Goal: Task Accomplishment & Management: Manage account settings

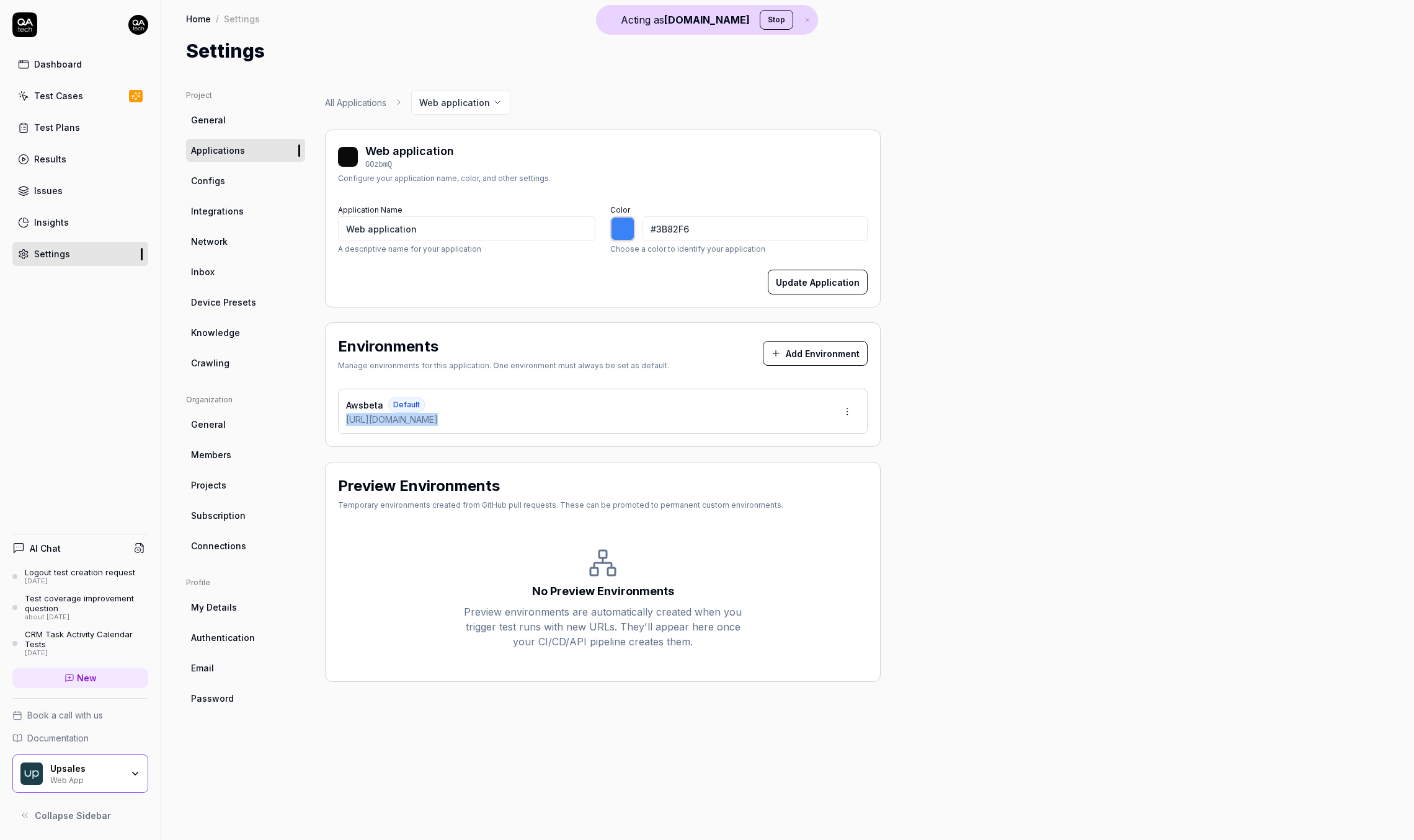
type input "*******"
click at [913, 527] on div "Project General Applications Configs Integrations Network Inbox Device Presets …" at bounding box center [787, 453] width 1203 height 725
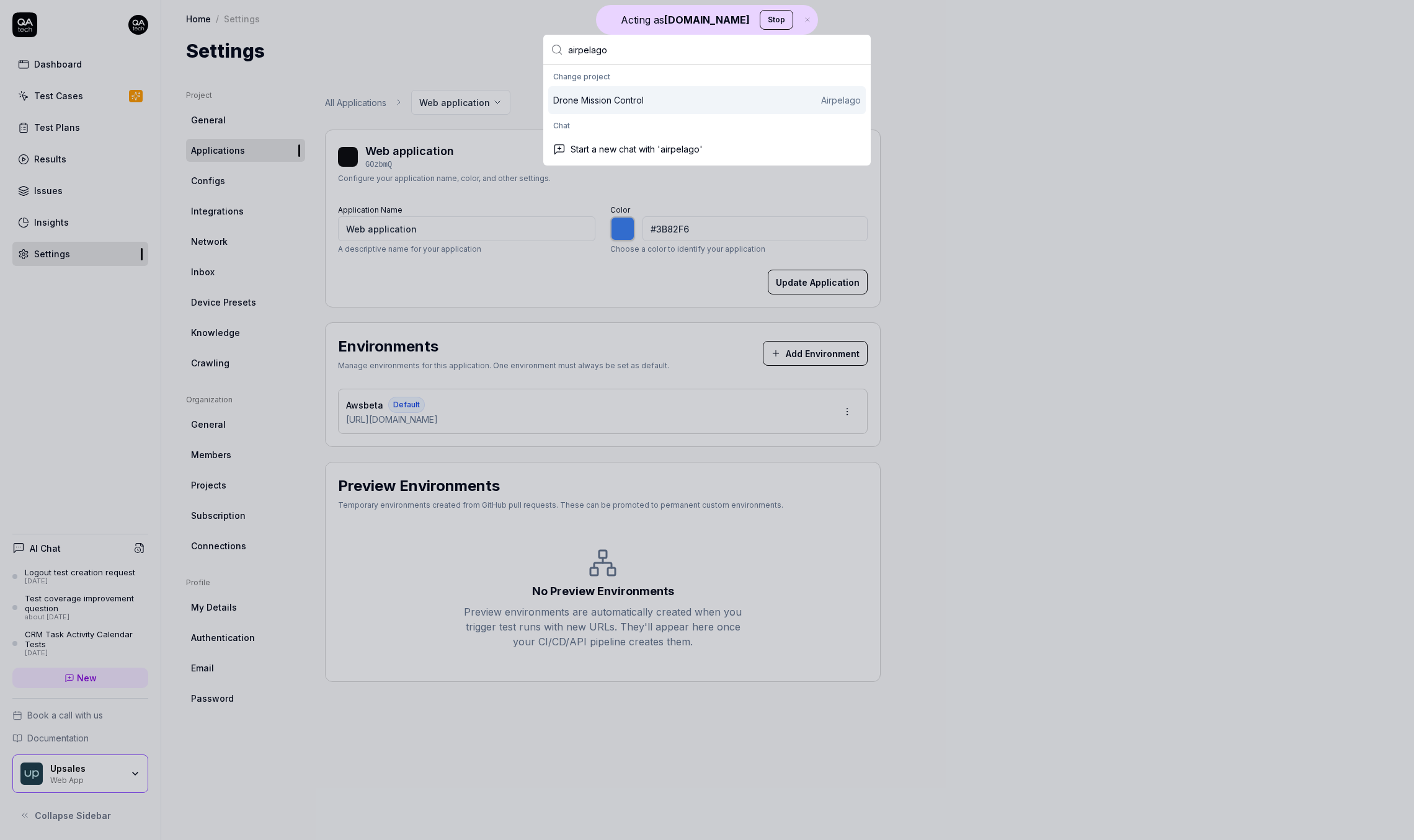
type input "airpelago"
click at [669, 100] on div "Drone Mission Control Airpelago" at bounding box center [707, 100] width 308 height 13
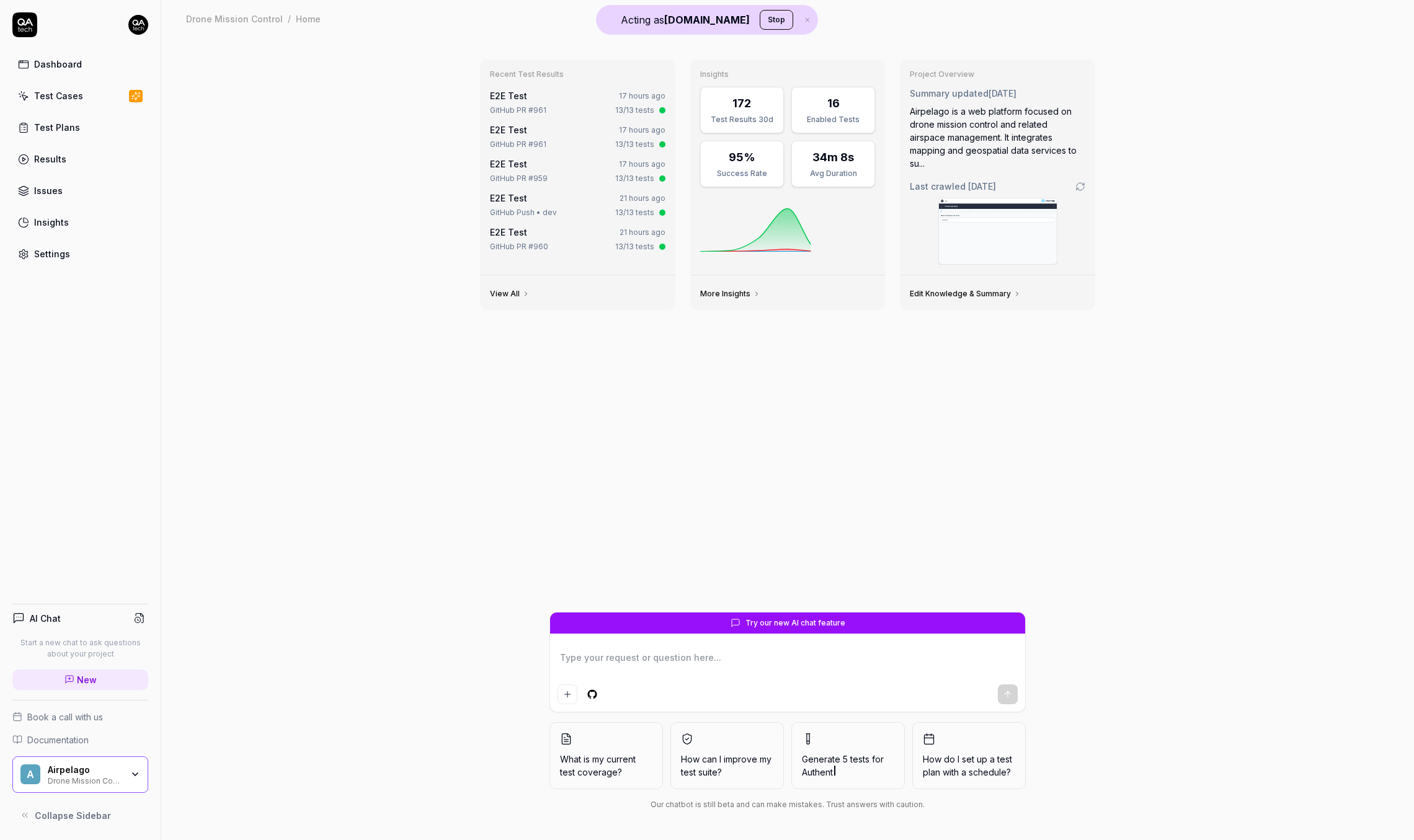
type textarea "*"
click at [61, 257] on div "Settings" at bounding box center [52, 254] width 36 height 13
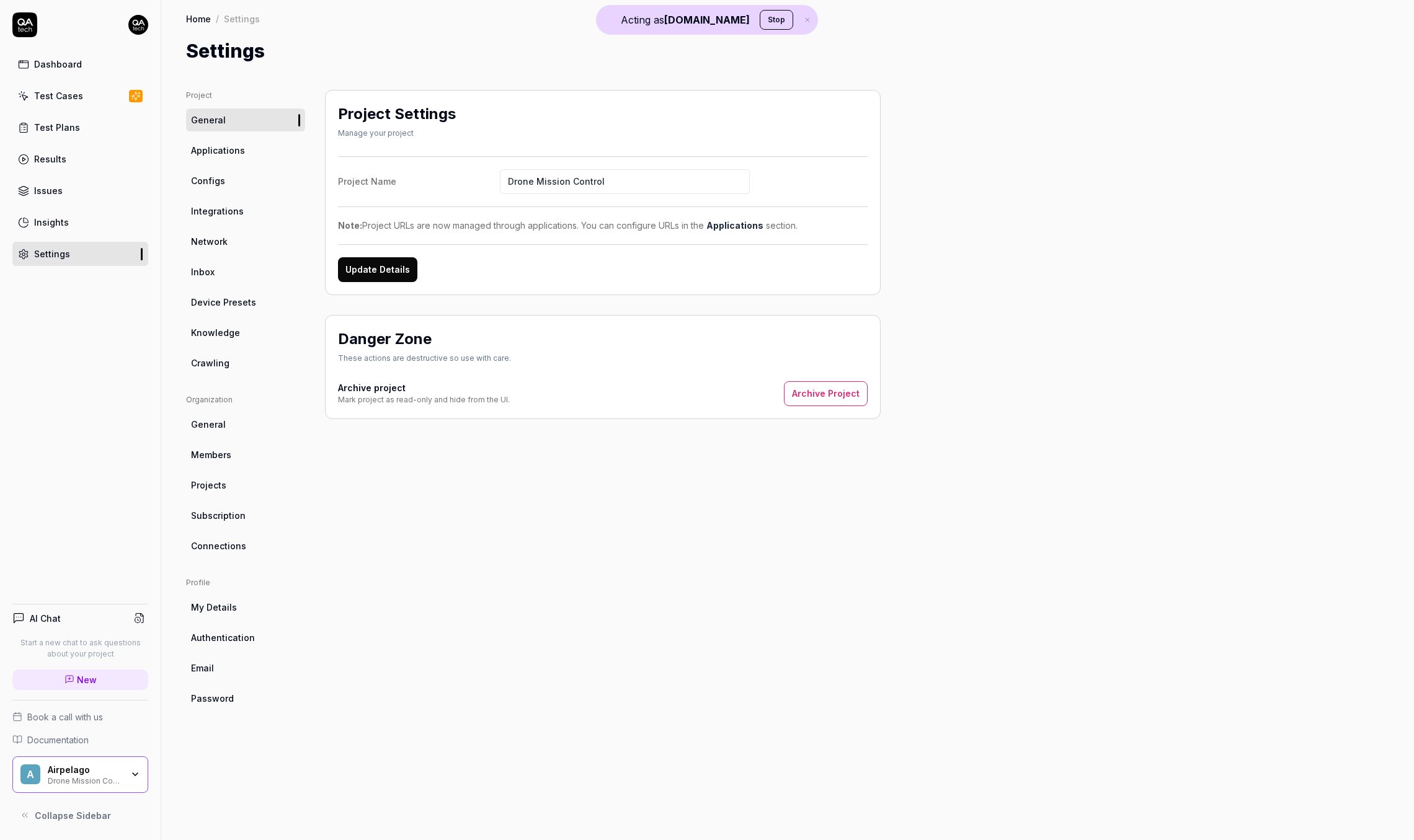
click at [219, 182] on span "Configs" at bounding box center [208, 181] width 34 height 13
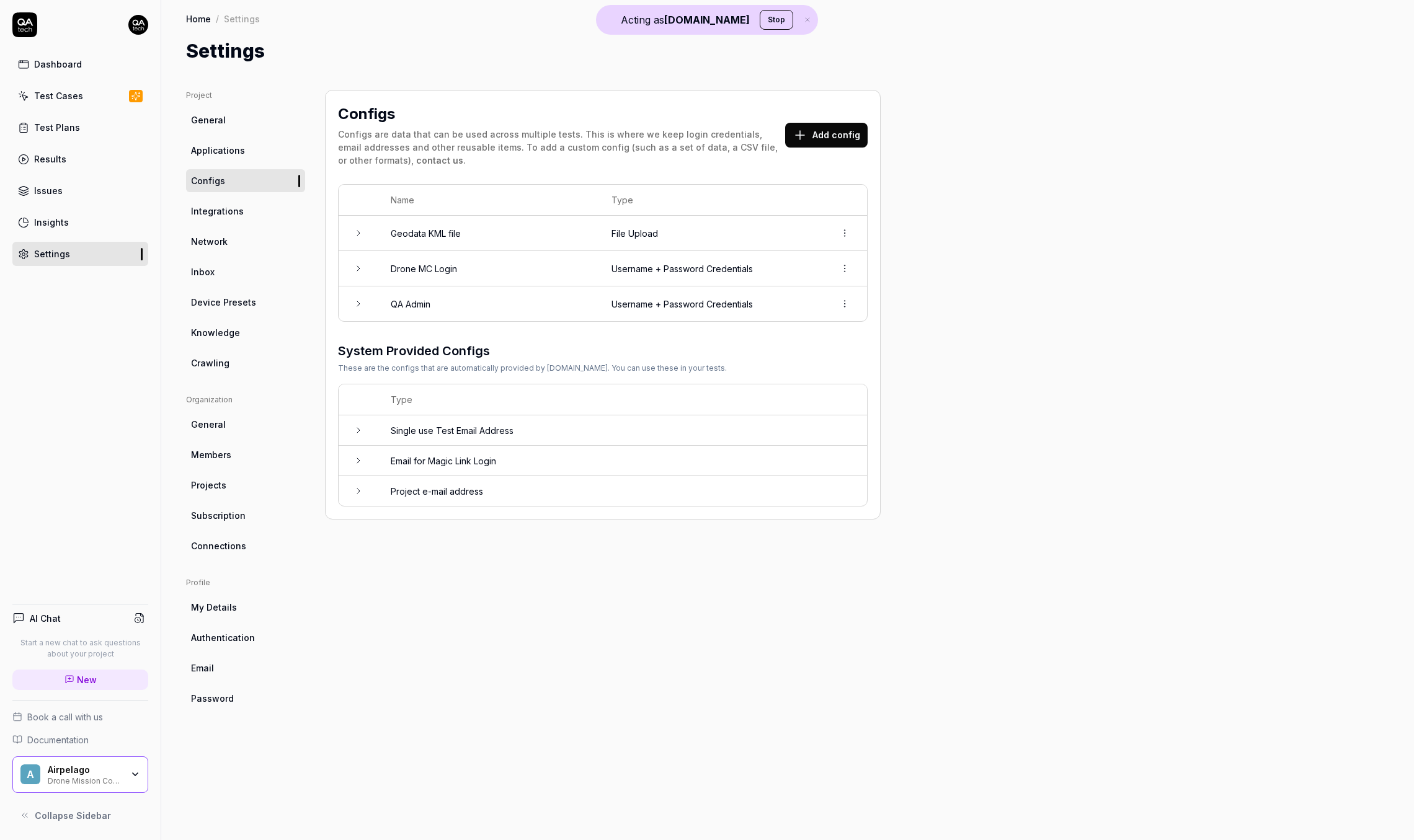
click at [494, 298] on td "QA Admin" at bounding box center [489, 303] width 221 height 34
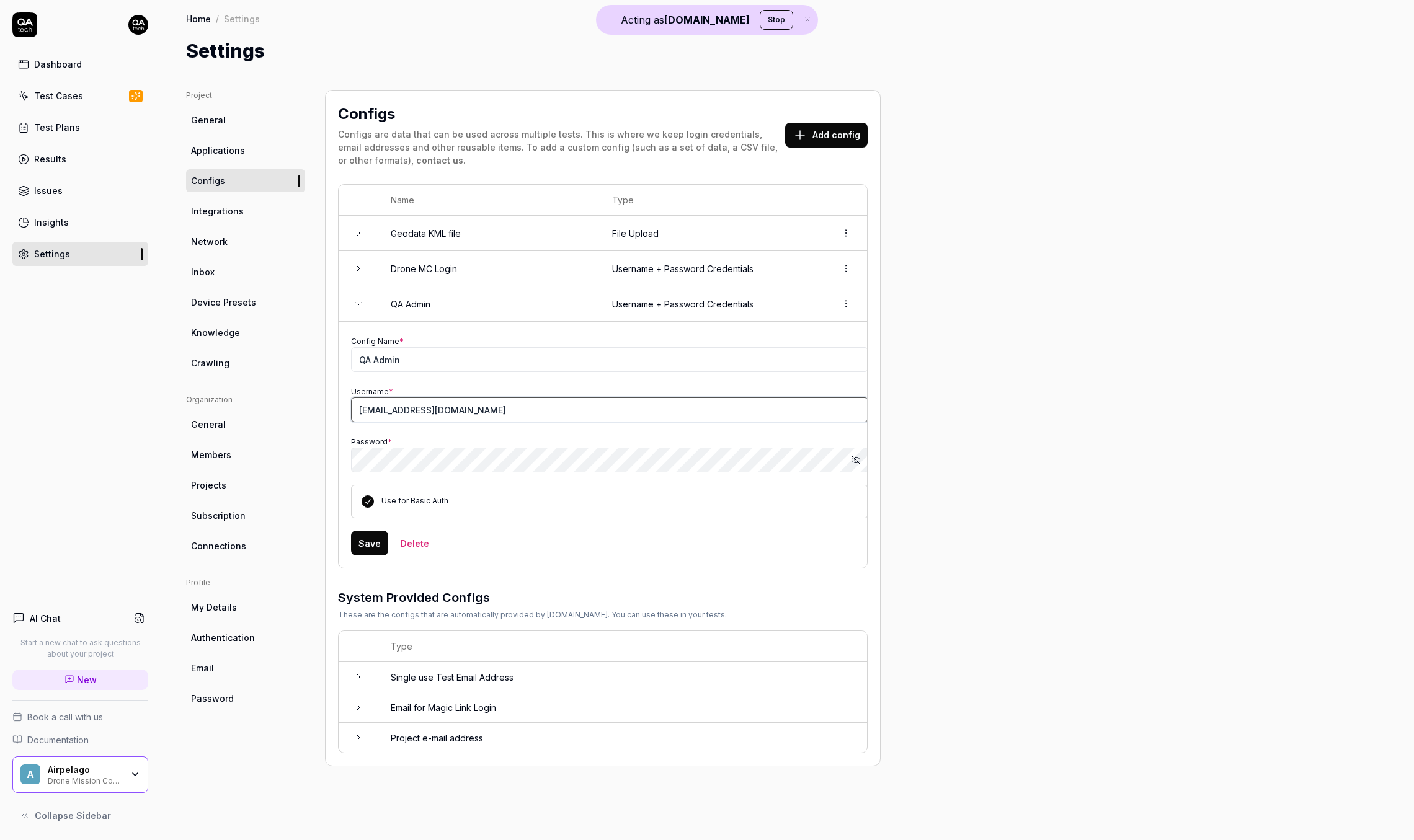
click at [407, 403] on input "[EMAIL_ADDRESS][DOMAIN_NAME]" at bounding box center [609, 409] width 517 height 25
click at [50, 100] on div "Test Cases" at bounding box center [59, 96] width 49 height 13
click at [512, 442] on div "Password * Show password" at bounding box center [609, 453] width 517 height 38
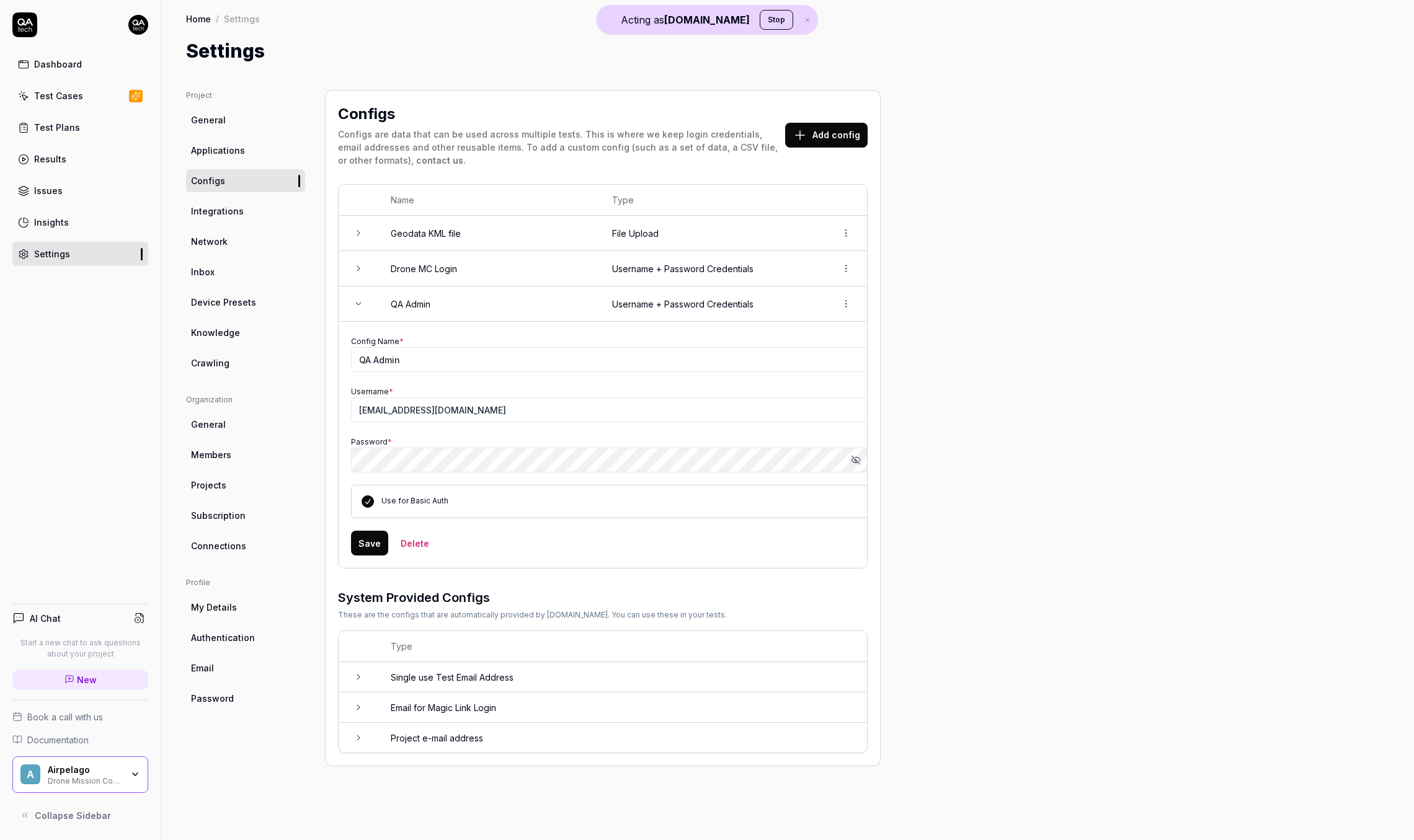
click at [861, 458] on button "Show password" at bounding box center [856, 460] width 25 height 25
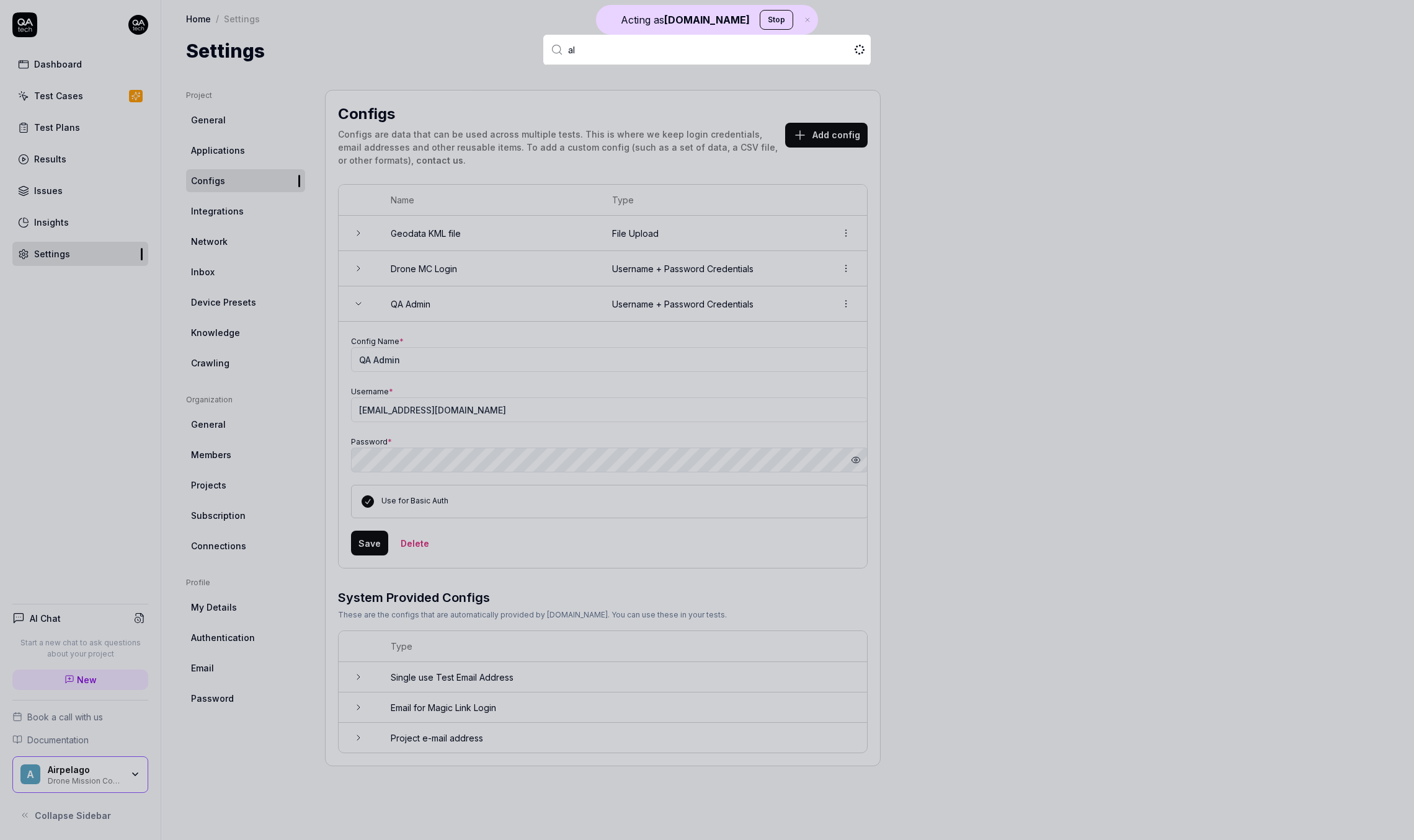
type input "a"
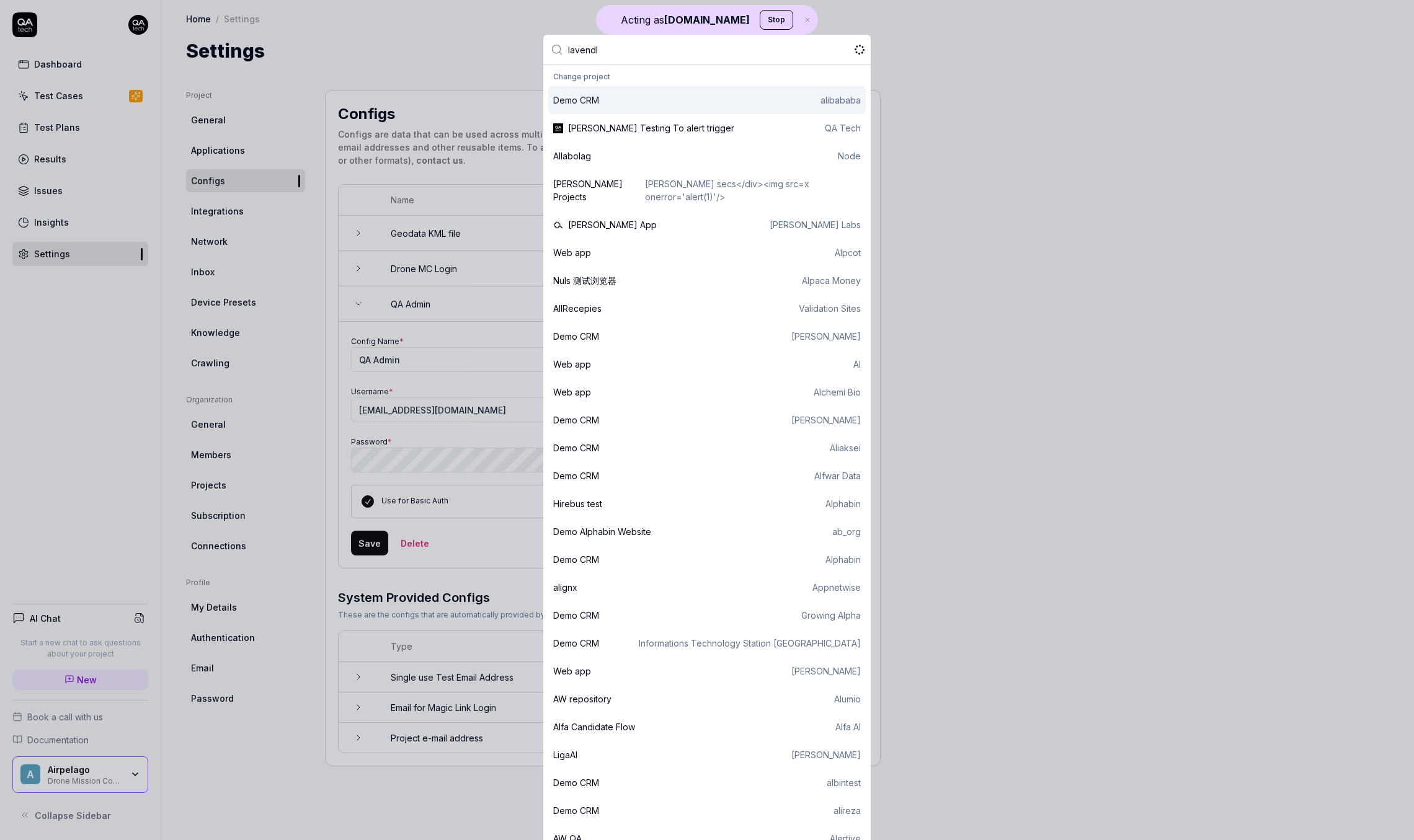
type input "lavendla"
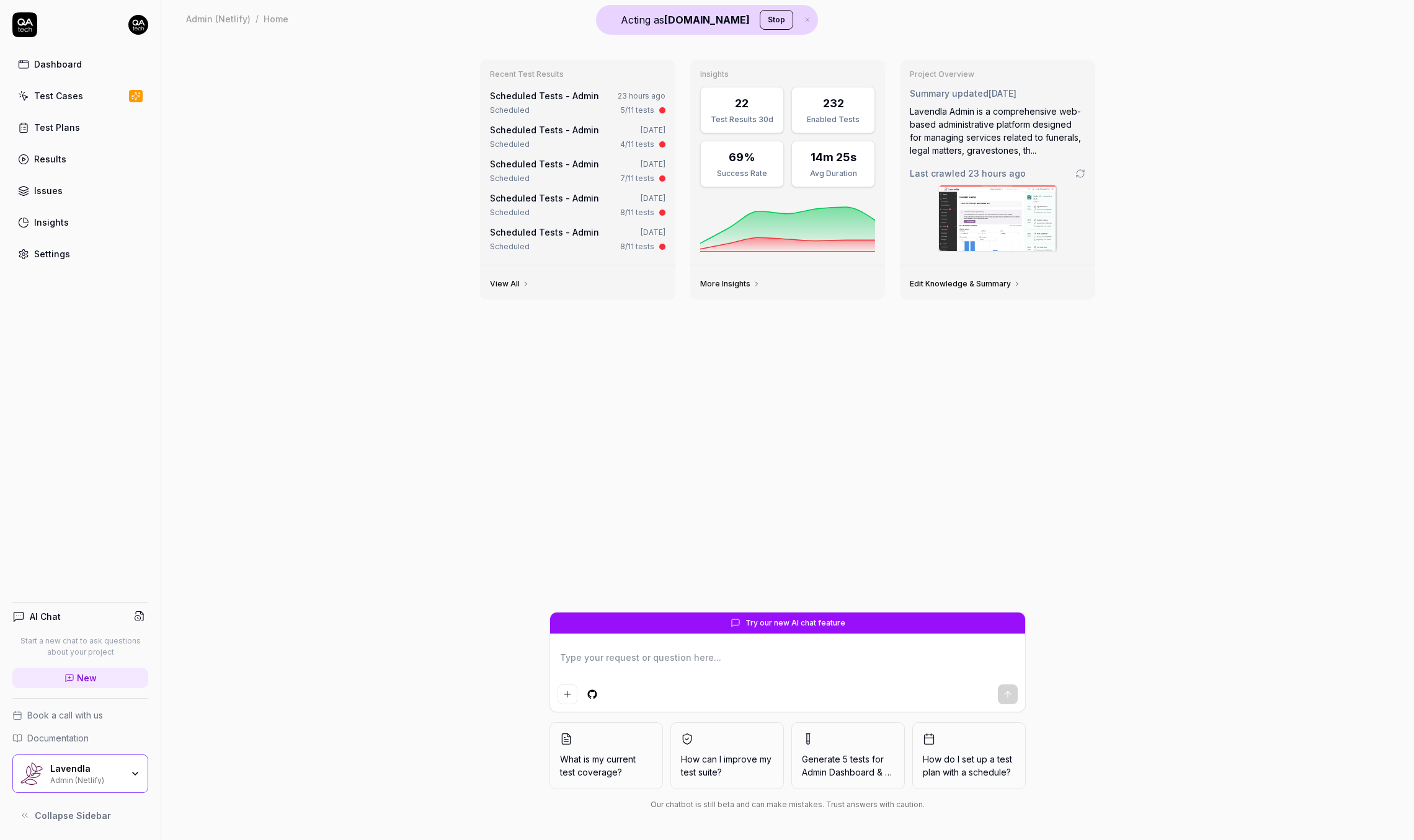
click at [73, 93] on div "Test Cases" at bounding box center [59, 96] width 49 height 13
type textarea "*"
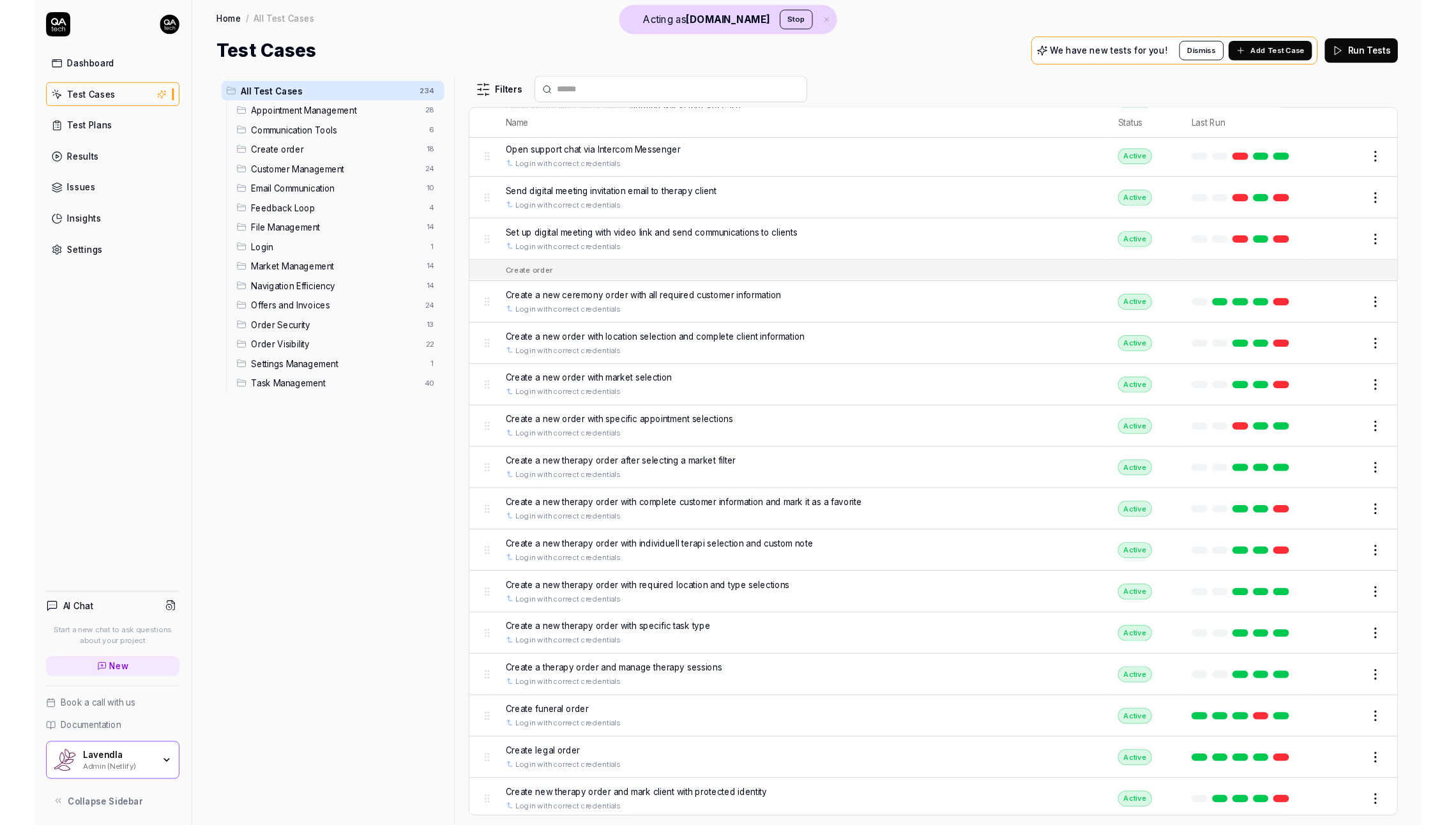
scroll to position [1940, 0]
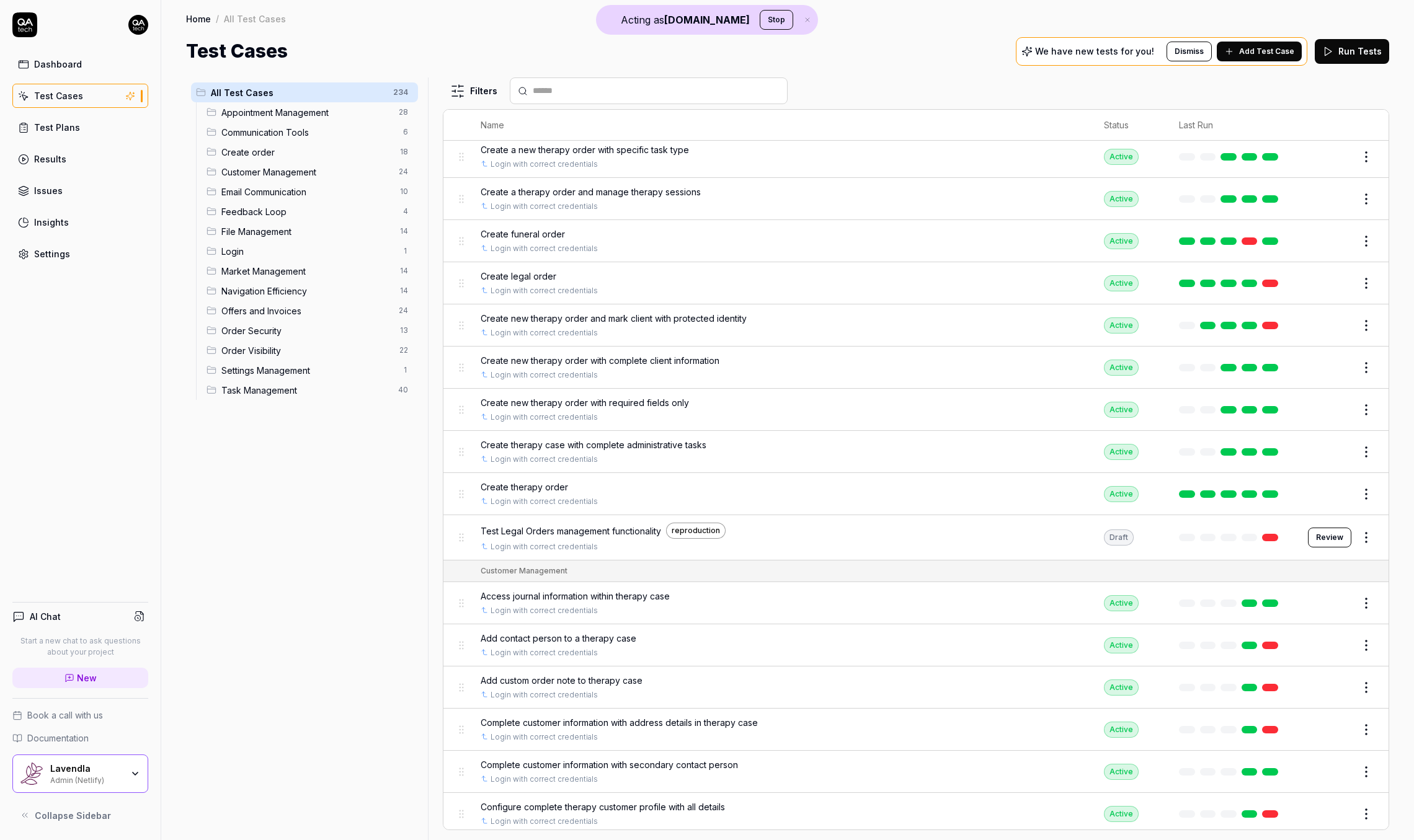
click at [57, 251] on div "Settings" at bounding box center [52, 254] width 36 height 13
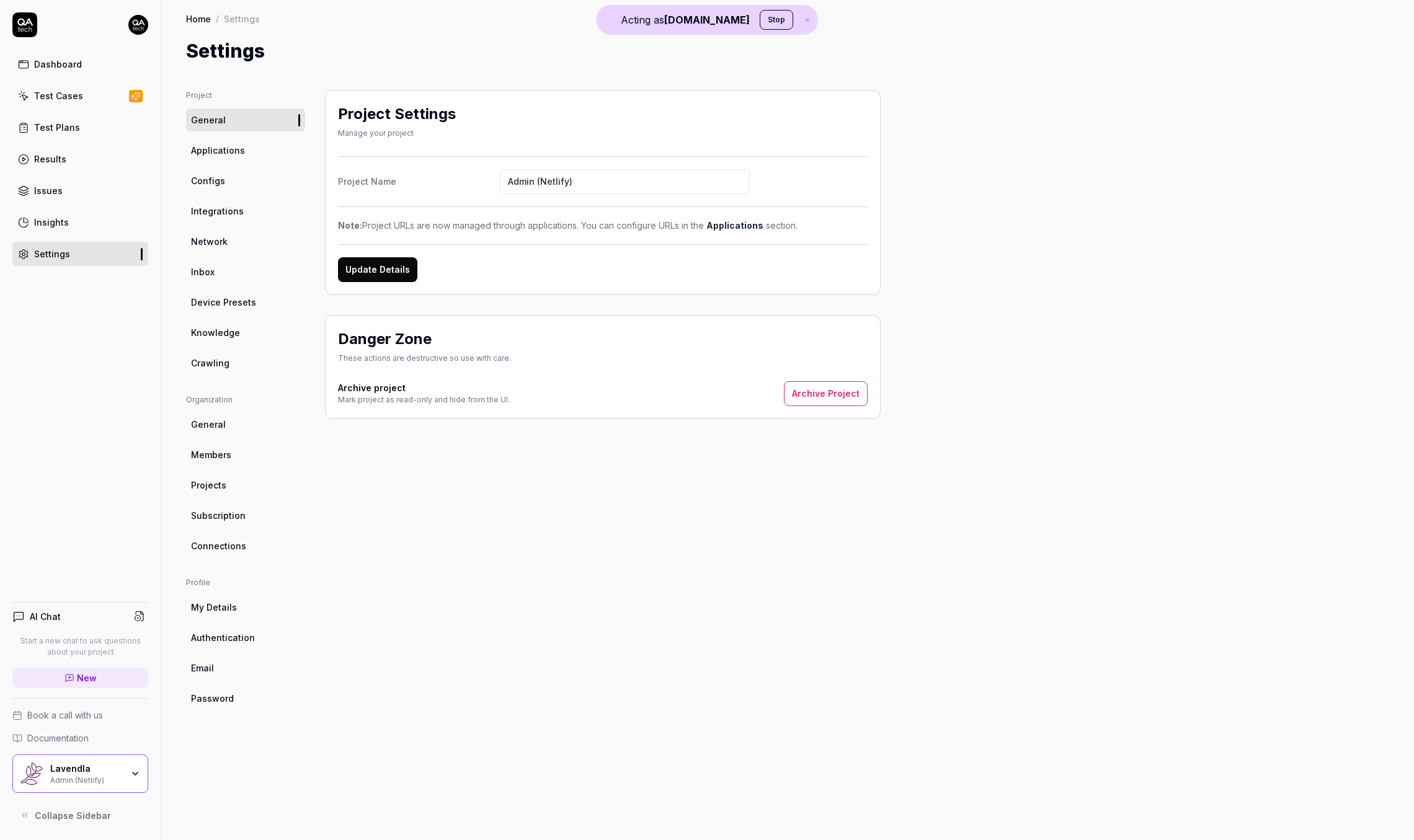
click at [210, 184] on span "Configs" at bounding box center [208, 181] width 34 height 13
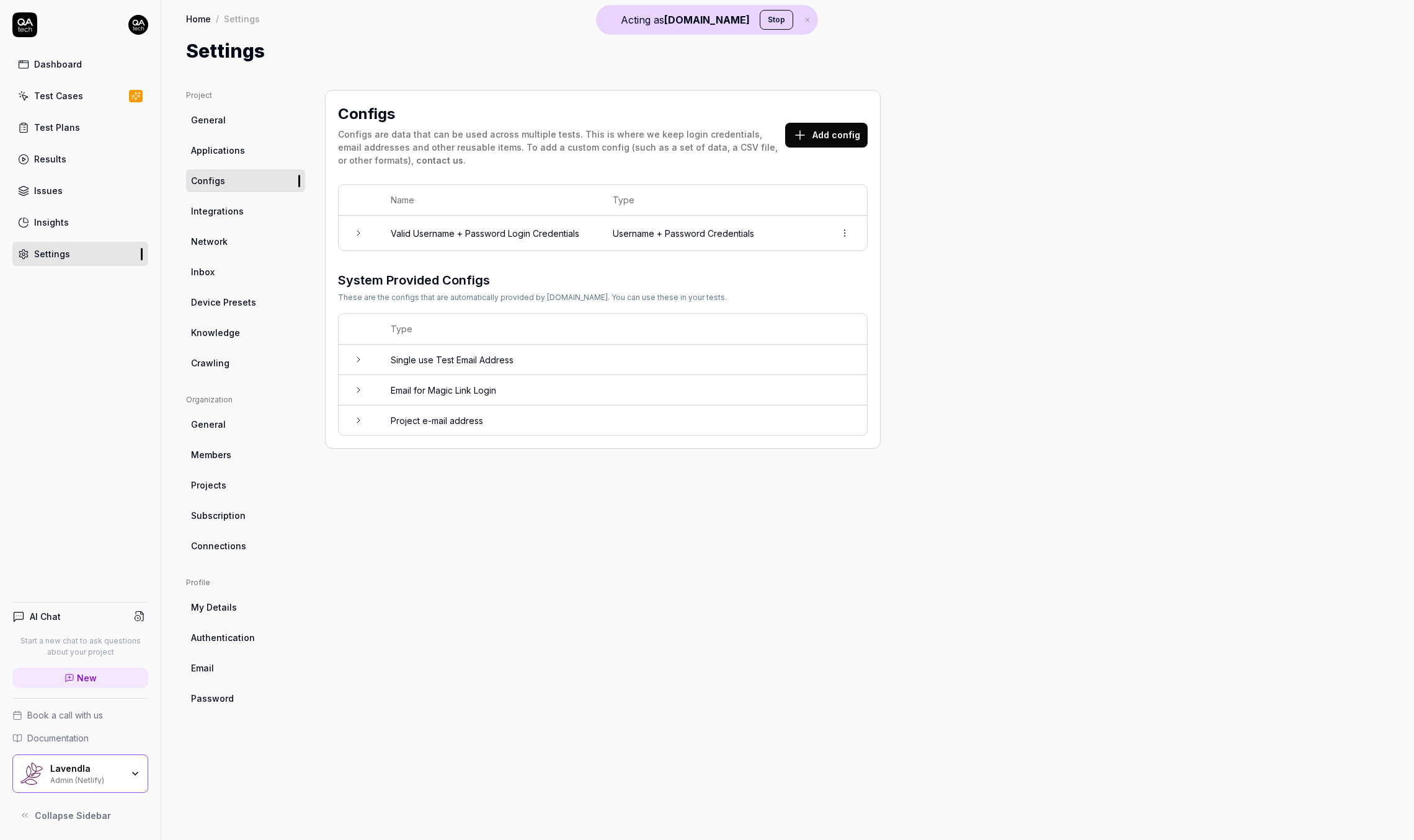
click at [438, 230] on td "Valid Username + Password Login Credentials" at bounding box center [489, 232] width 222 height 34
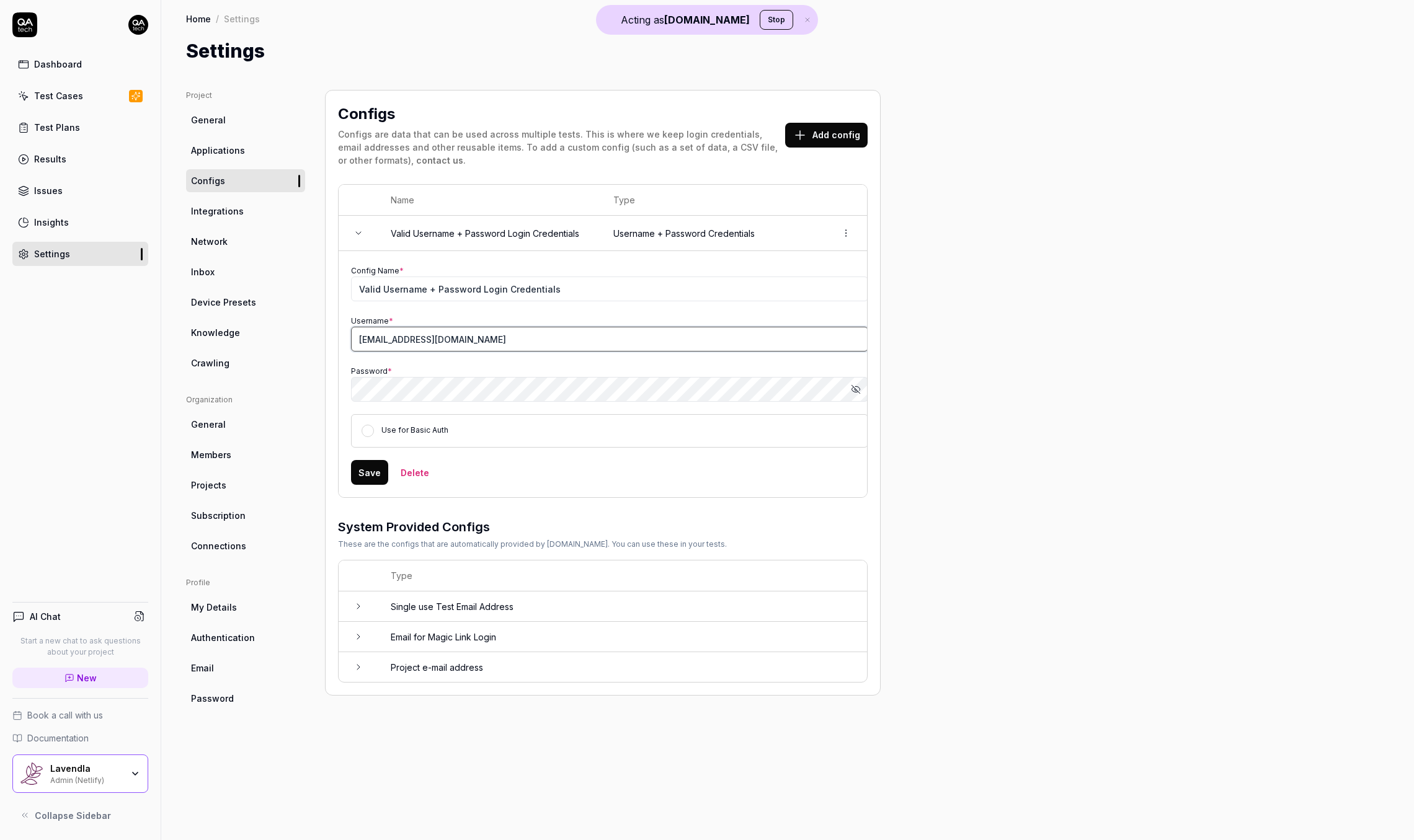
click at [825, 337] on input "[EMAIL_ADDRESS][DOMAIN_NAME]" at bounding box center [609, 339] width 517 height 25
drag, startPoint x: 854, startPoint y: 384, endPoint x: 846, endPoint y: 386, distance: 8.2
click at [854, 385] on icon "button" at bounding box center [856, 390] width 10 height 10
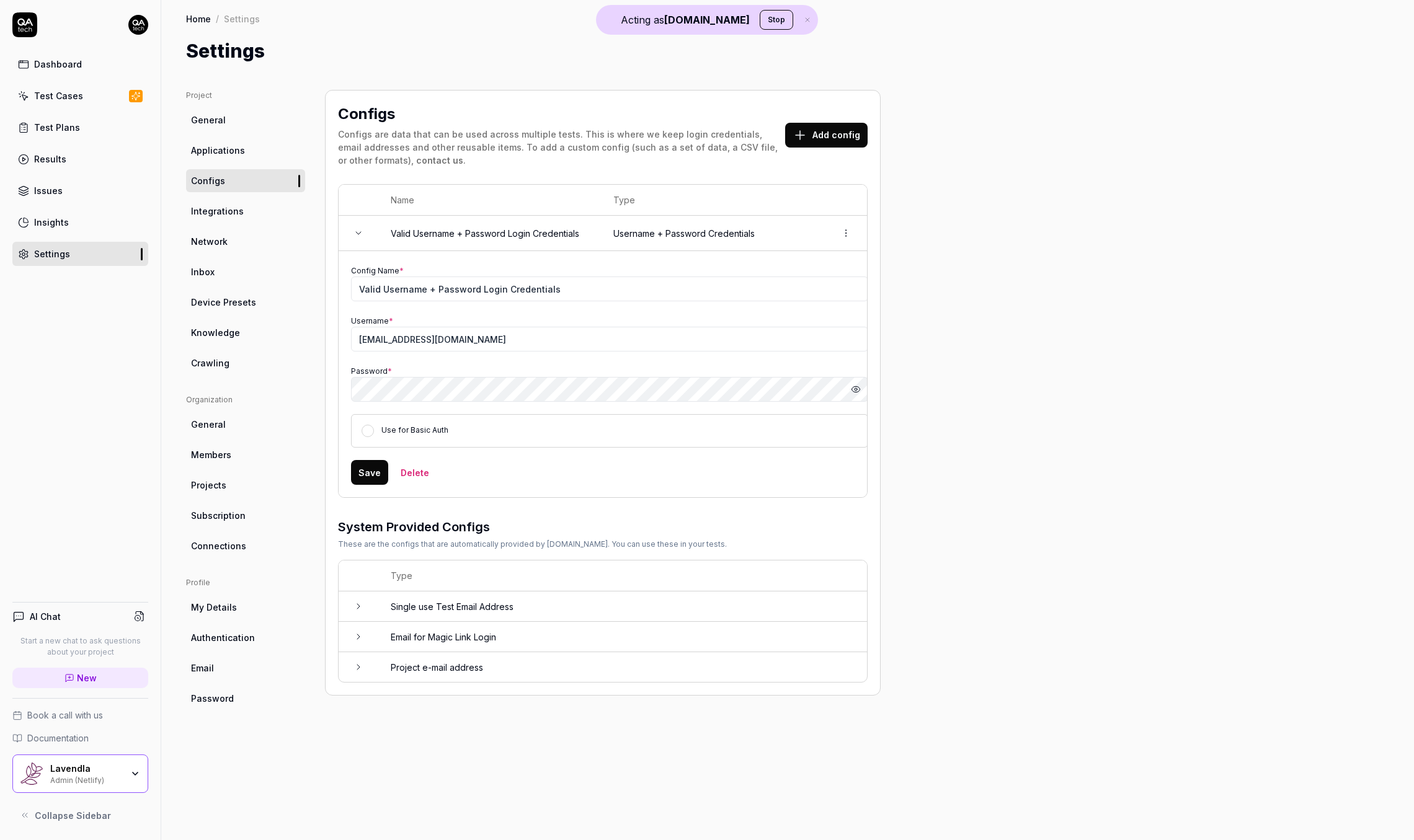
click at [726, 401] on div "Config Name * Valid Username + Password Login Credentials Username * [EMAIL_ADD…" at bounding box center [609, 355] width 517 height 184
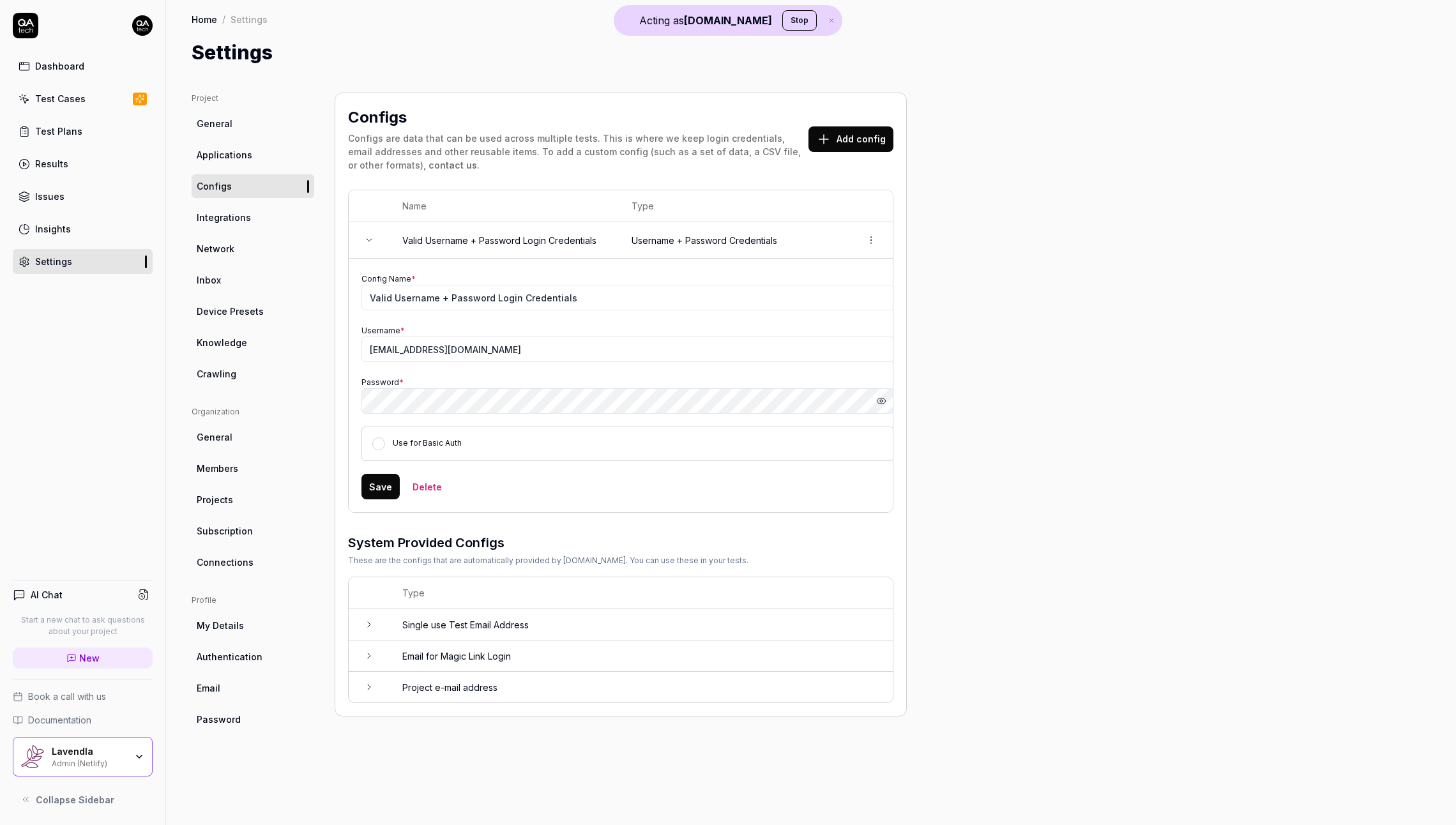
drag, startPoint x: 912, startPoint y: 52, endPoint x: 879, endPoint y: 35, distance: 37.1
click at [912, 51] on div "Settings" at bounding box center [810, 53] width 1239 height 29
click at [826, 20] on icon "button" at bounding box center [831, 20] width 11 height 8
drag, startPoint x: 125, startPoint y: 750, endPoint x: 119, endPoint y: 754, distance: 7.2
click at [124, 750] on div "Lavendla" at bounding box center [89, 751] width 74 height 11
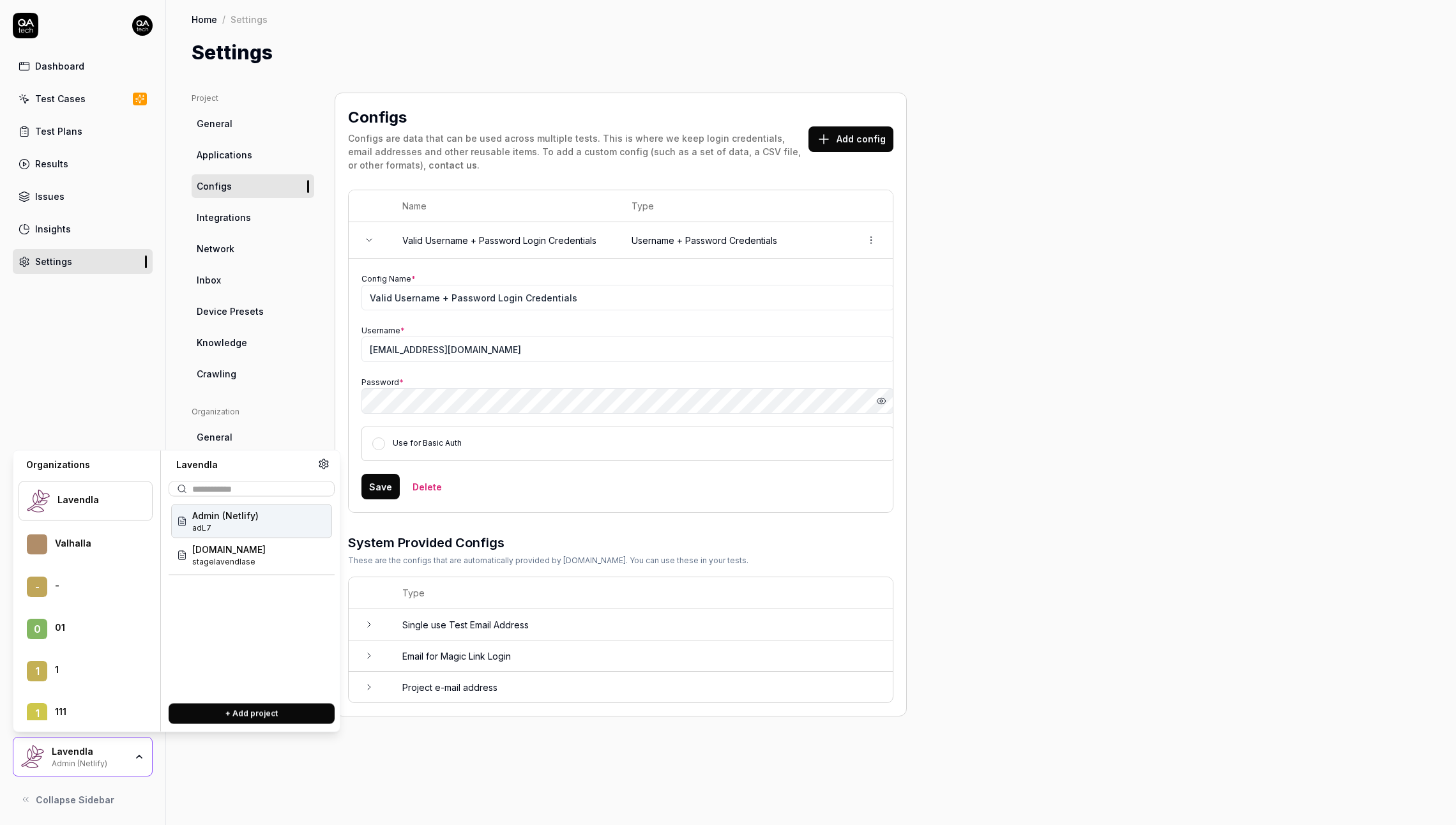
click at [120, 753] on div "Lavendla" at bounding box center [89, 751] width 74 height 11
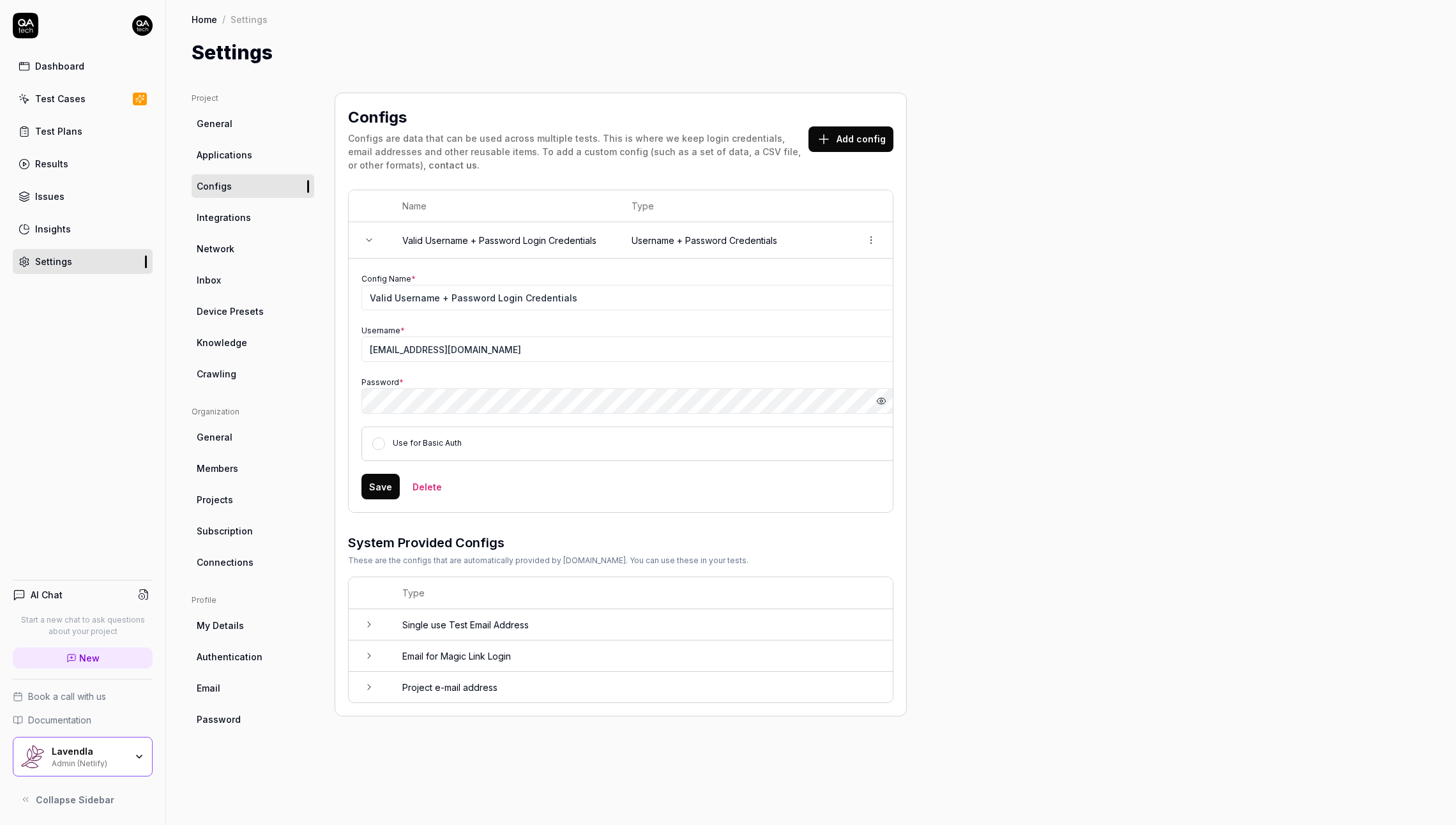
click at [120, 753] on div "Lavendla" at bounding box center [89, 751] width 74 height 11
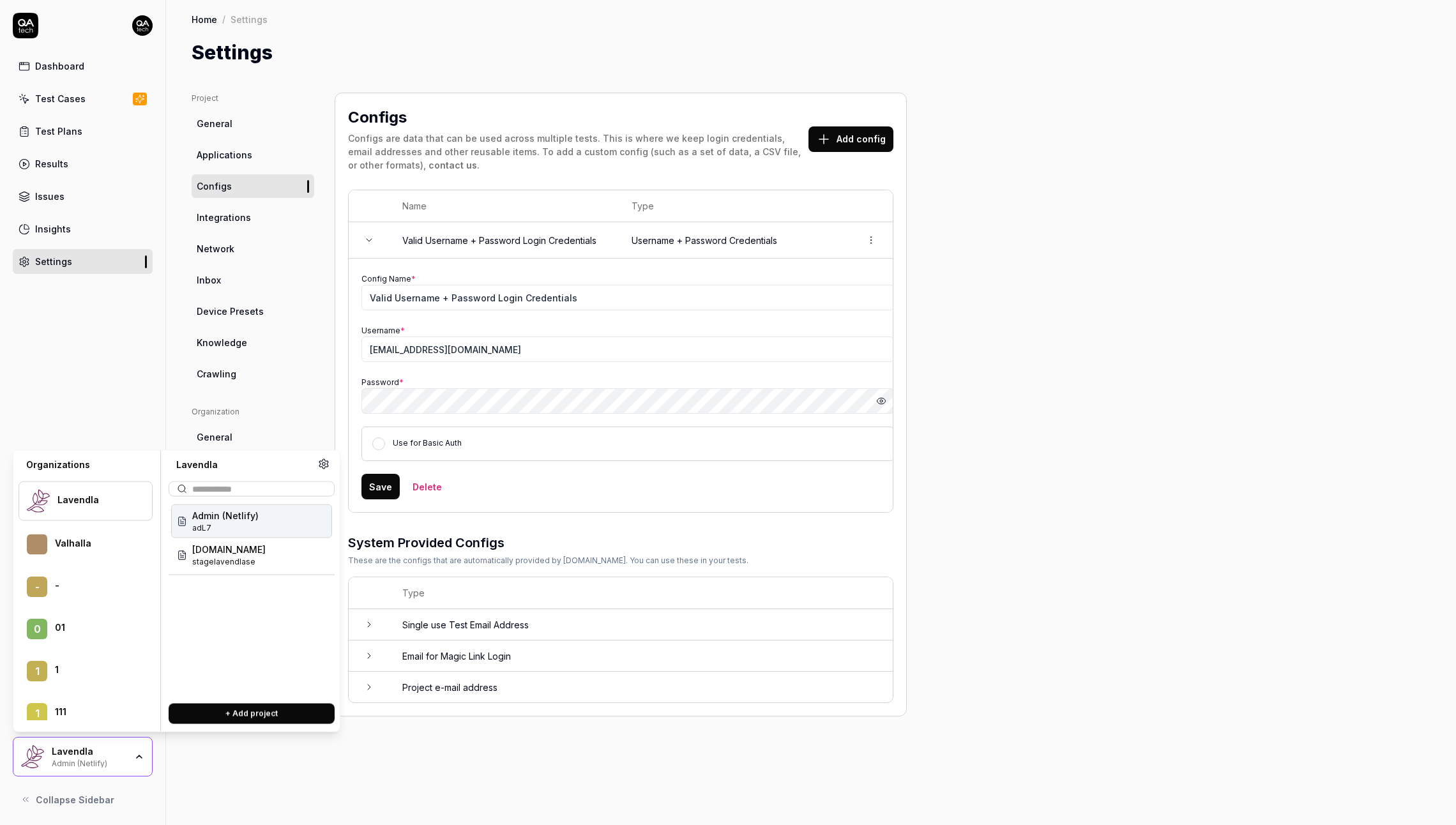
click at [123, 758] on div "Admin (Netlify)" at bounding box center [89, 762] width 74 height 11
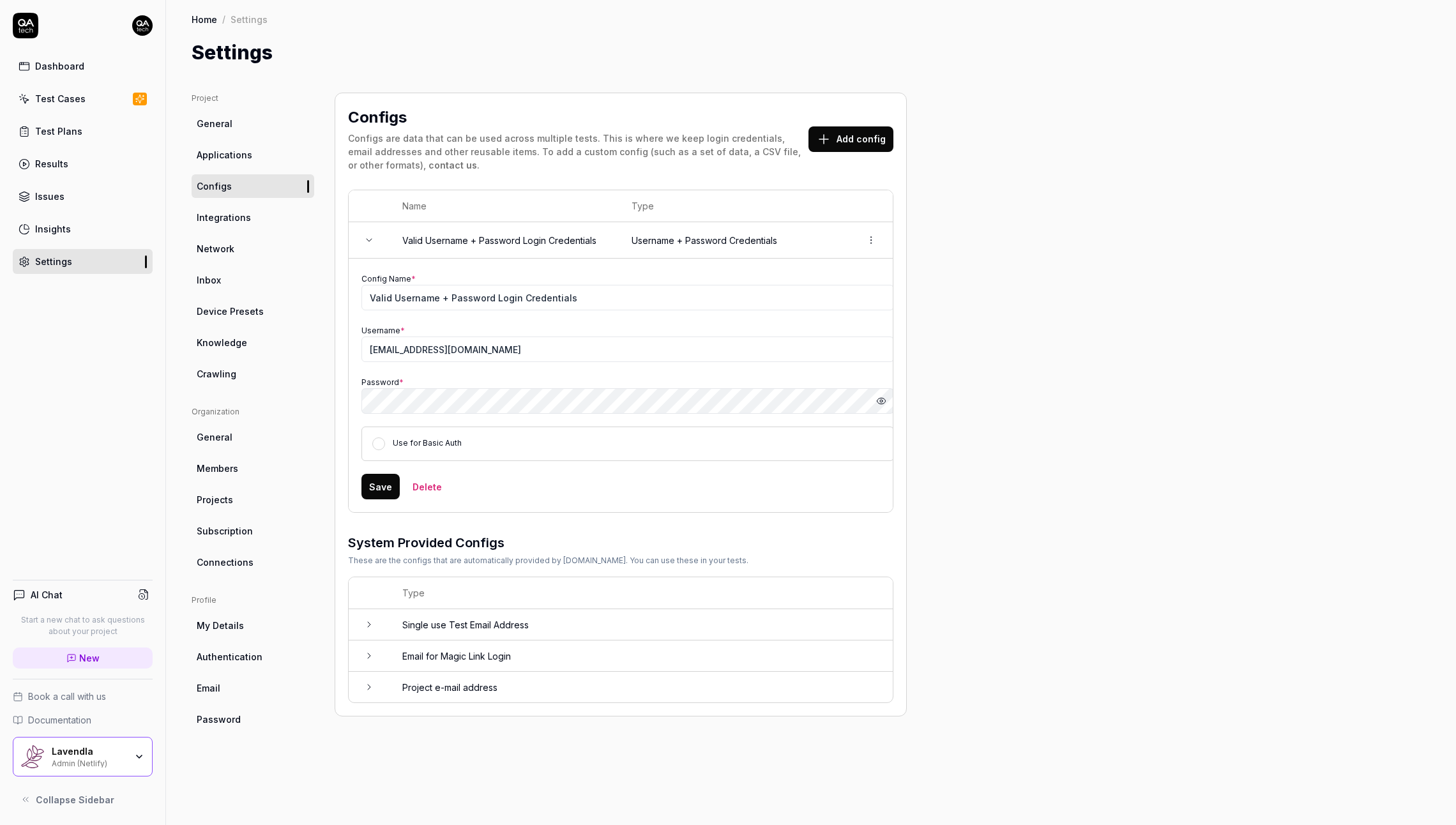
click at [105, 770] on div "Lavendla Admin (Netlify)" at bounding box center [83, 756] width 140 height 40
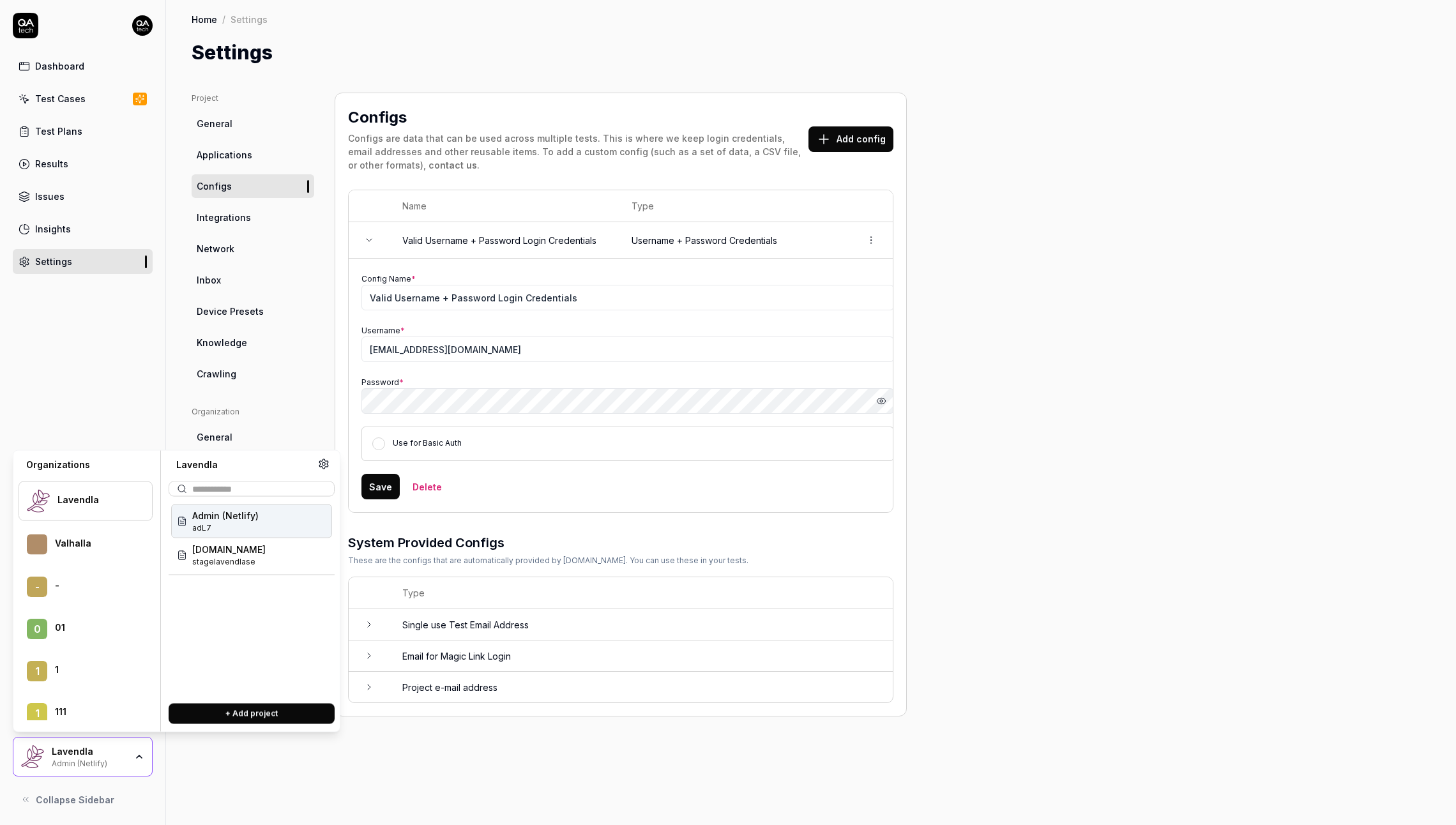
click at [108, 768] on div "Lavendla Admin (Netlify)" at bounding box center [83, 756] width 140 height 40
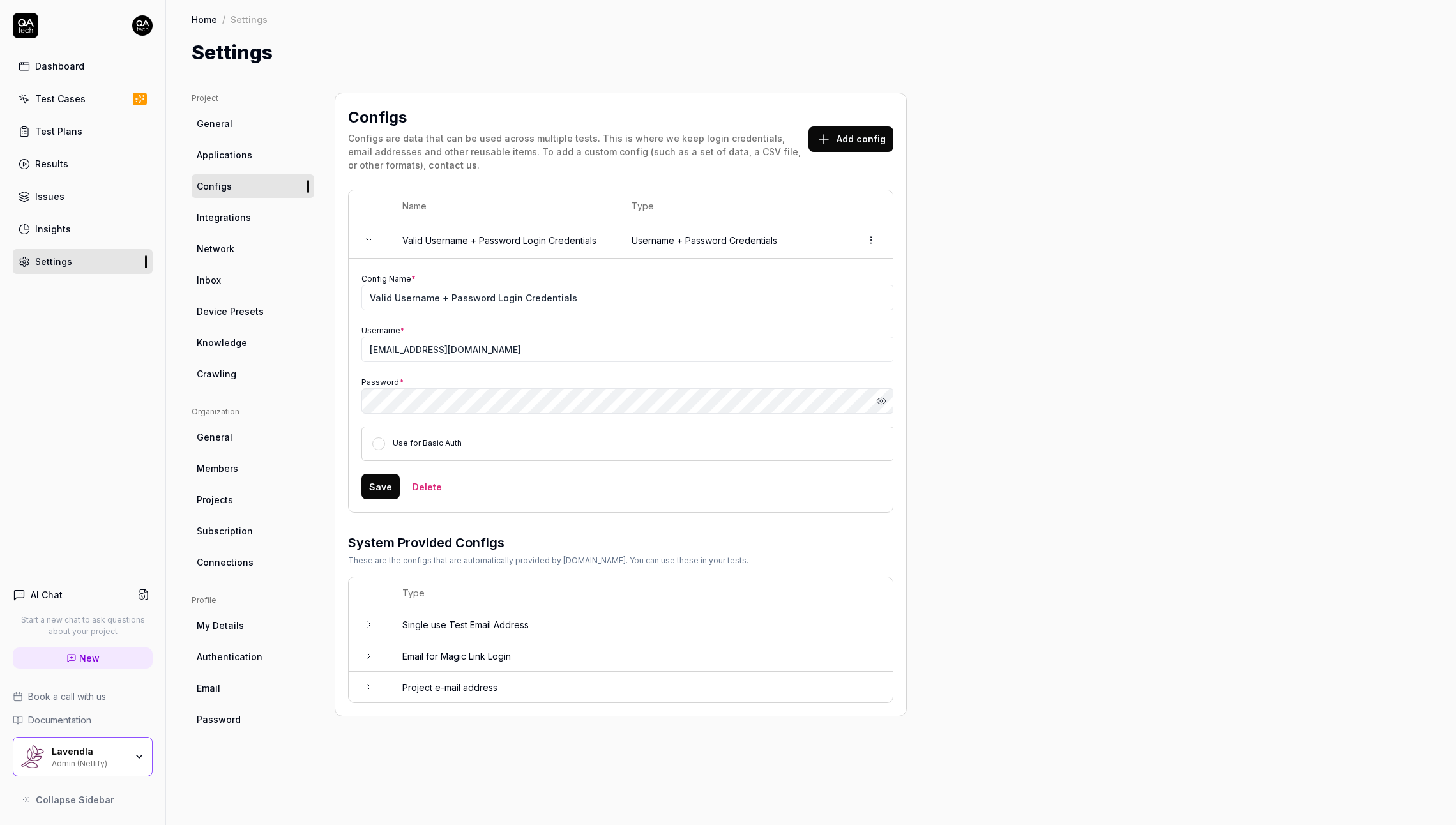
click at [141, 24] on html "Dashboard Test Cases Test Plans Results Issues Insights Settings AI Chat Start …" at bounding box center [728, 412] width 1456 height 825
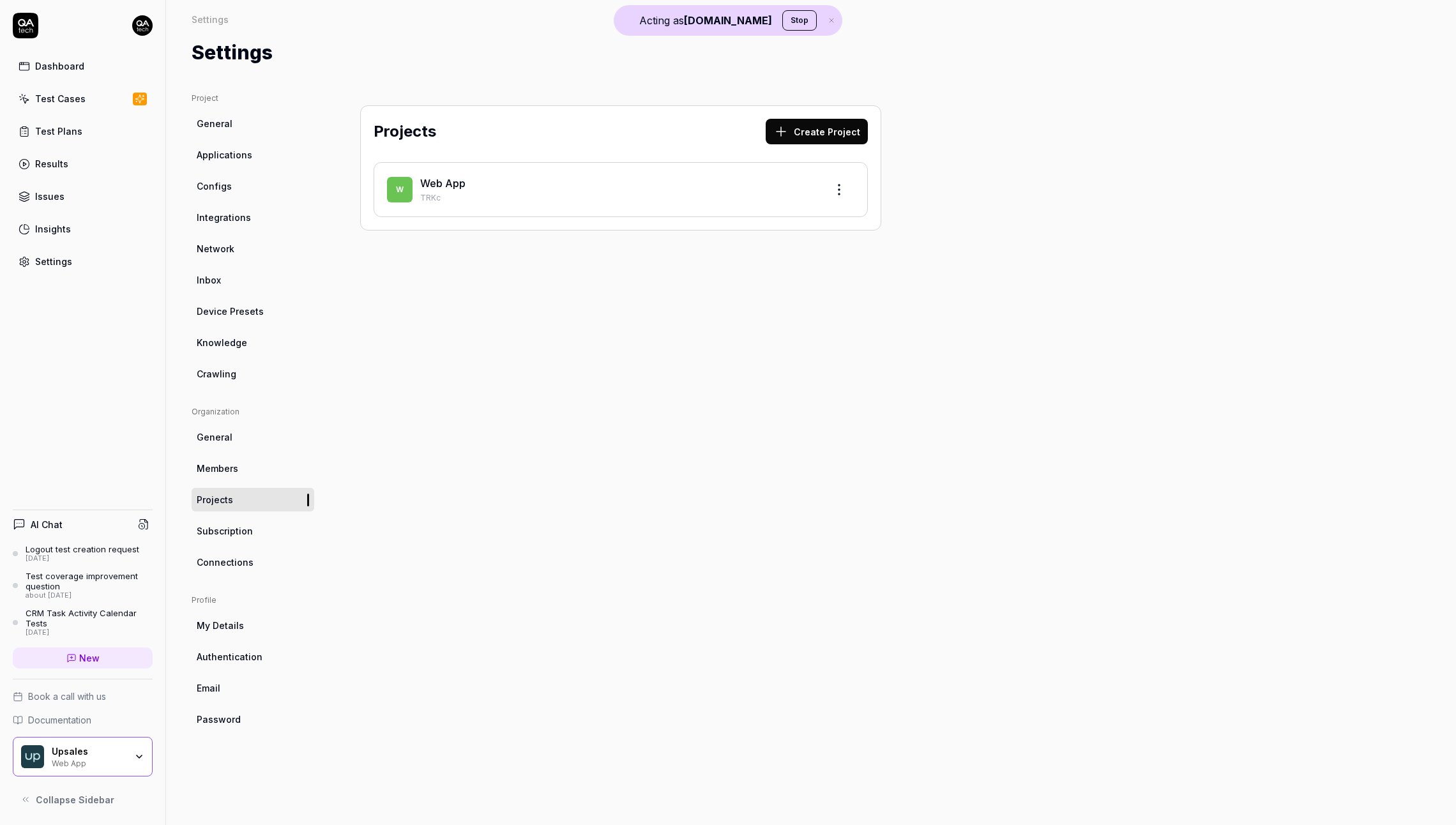
click at [481, 396] on div "Projects Create Project W Web App TRKc" at bounding box center [621, 446] width 572 height 707
click at [227, 191] on span "Configs" at bounding box center [214, 186] width 35 height 14
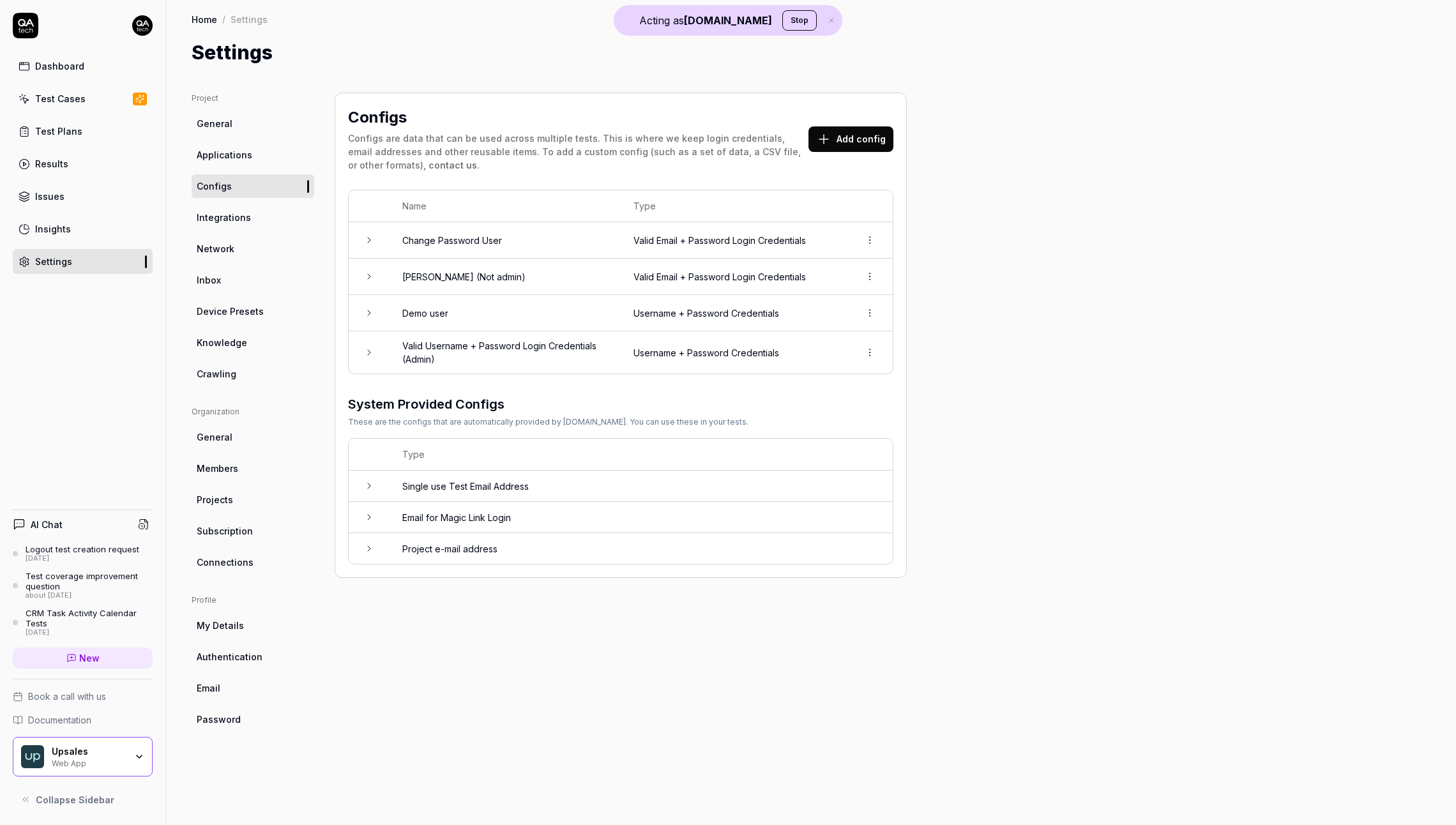
click at [586, 358] on td "Valid Username + Password Login Credentials (Admin)" at bounding box center [505, 353] width 231 height 42
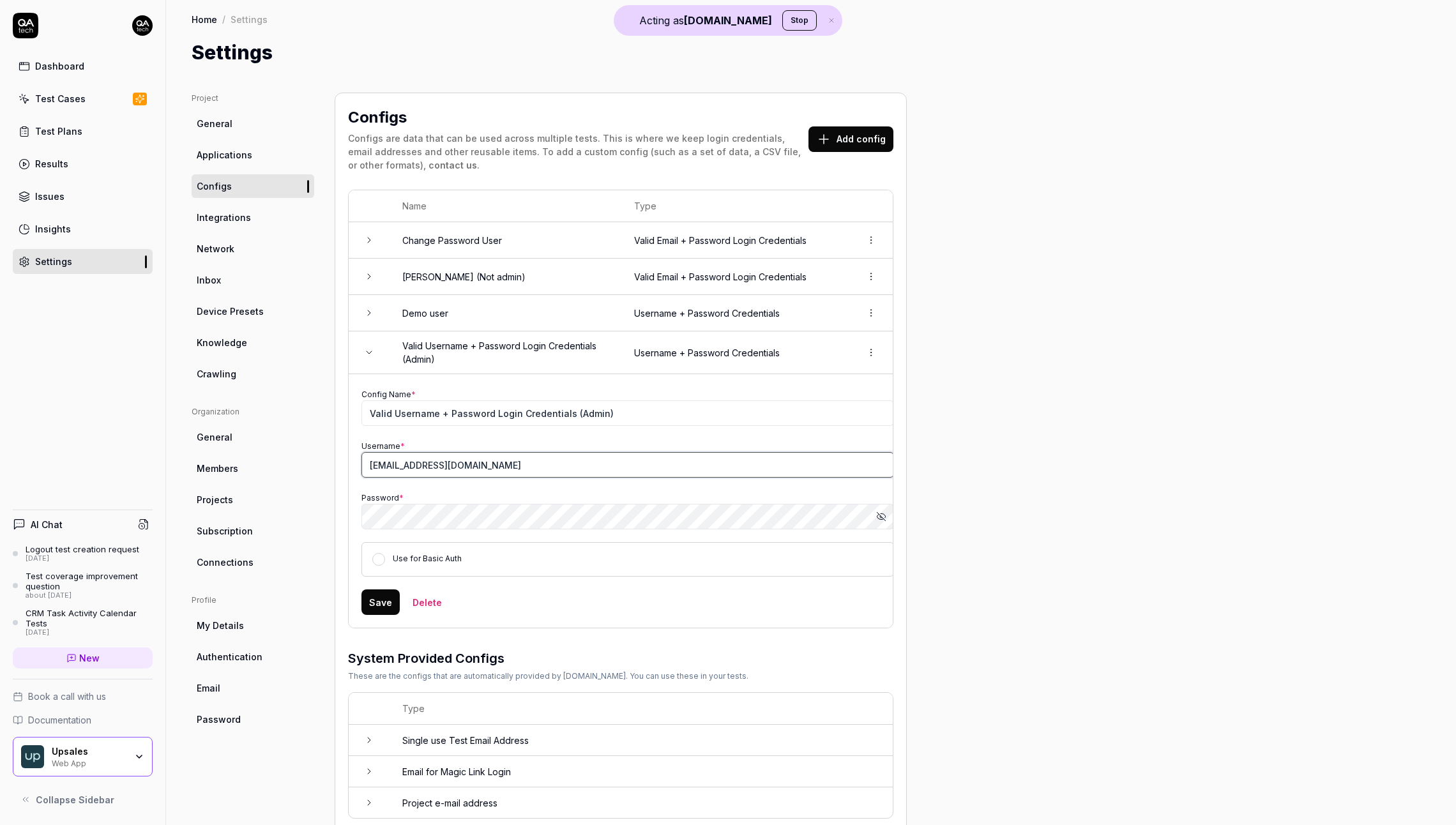
click at [455, 458] on input "test@qa.tech" at bounding box center [627, 465] width 533 height 26
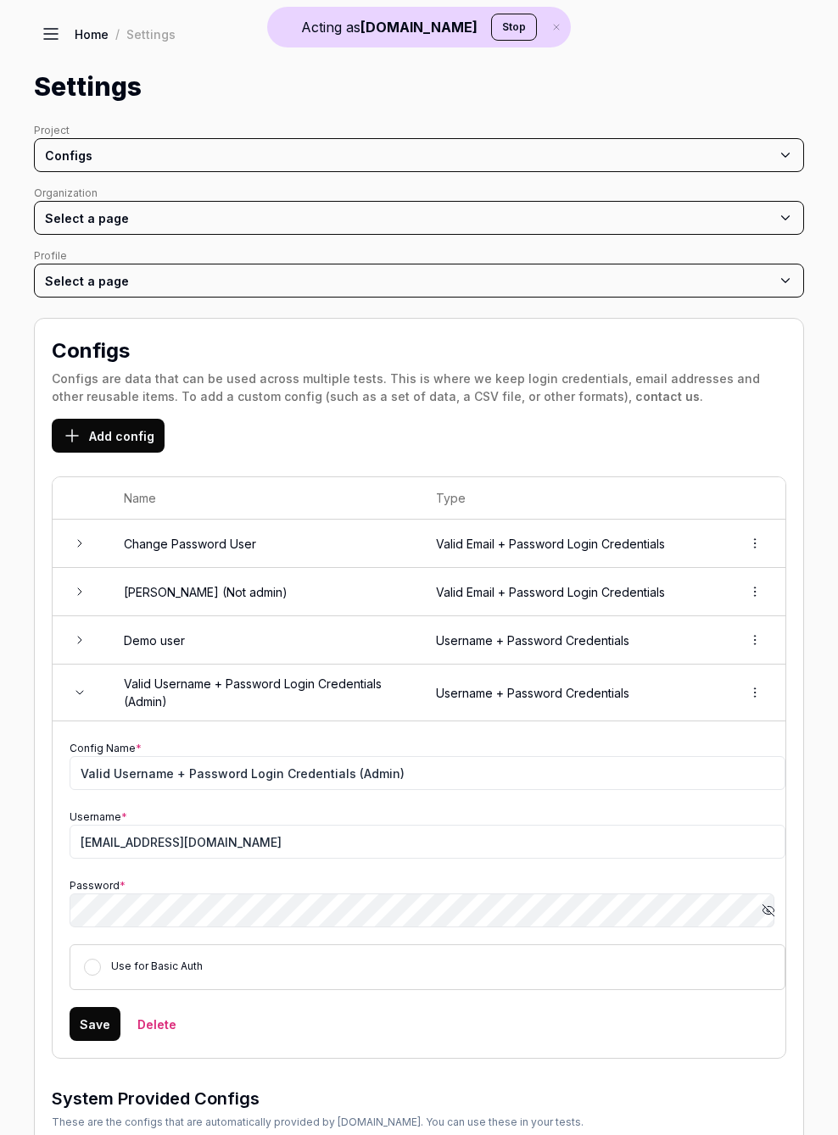
click at [761, 904] on icon "button" at bounding box center [768, 911] width 14 height 14
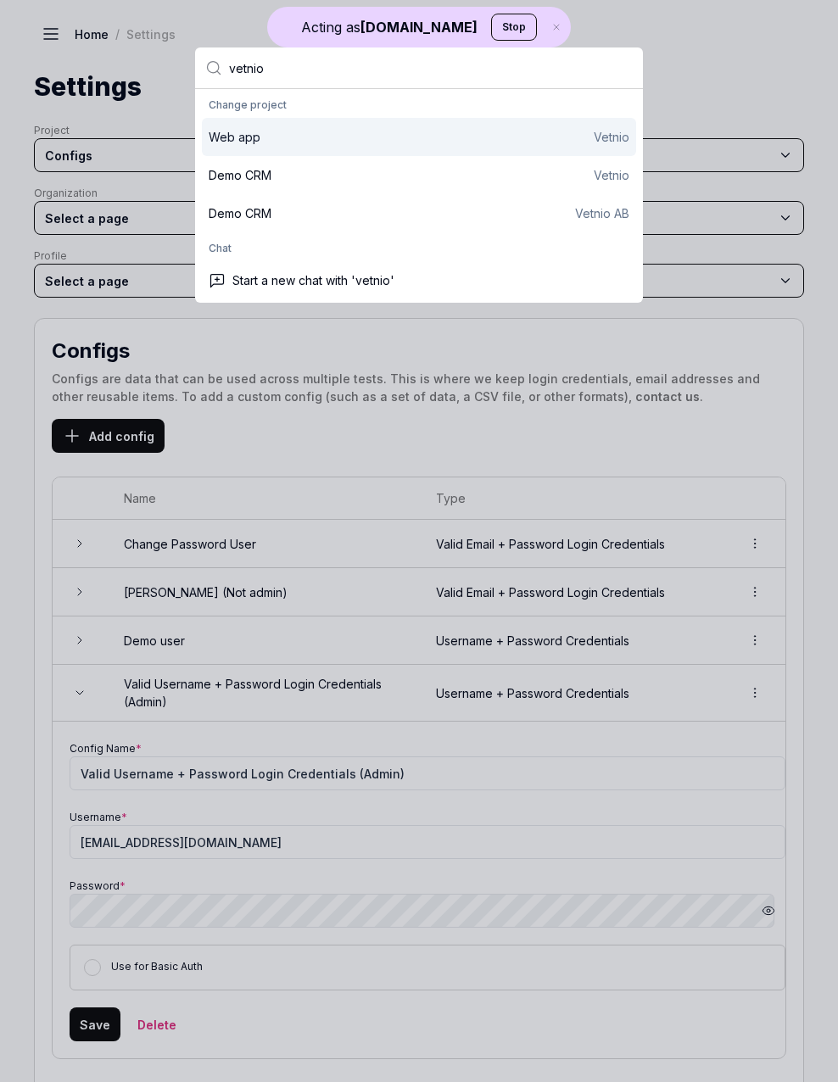
type input "vetnio"
click at [382, 132] on div "Web app Vetnio" at bounding box center [419, 137] width 421 height 18
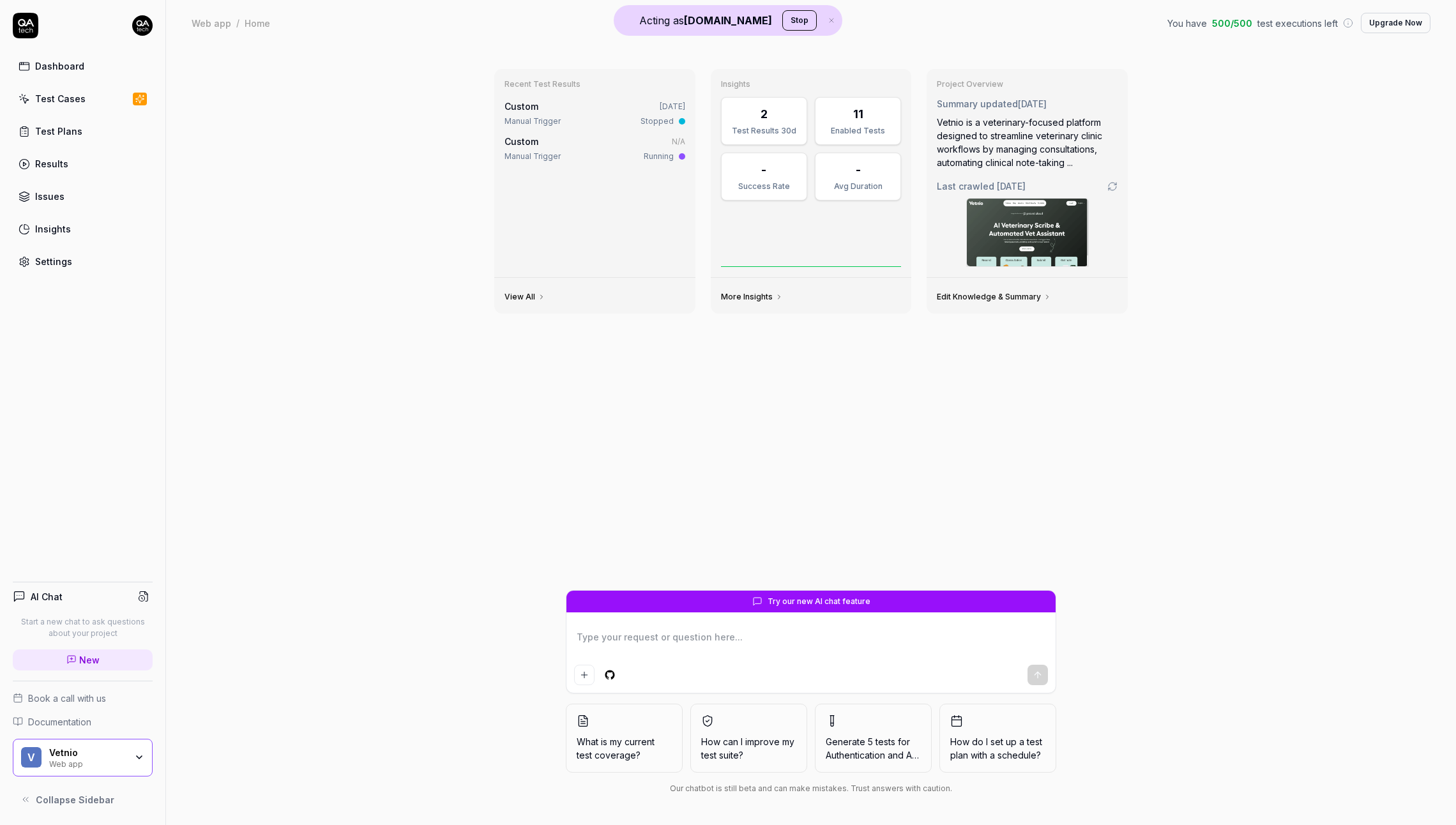
type textarea "*"
click at [92, 87] on link "Test Cases" at bounding box center [83, 98] width 140 height 25
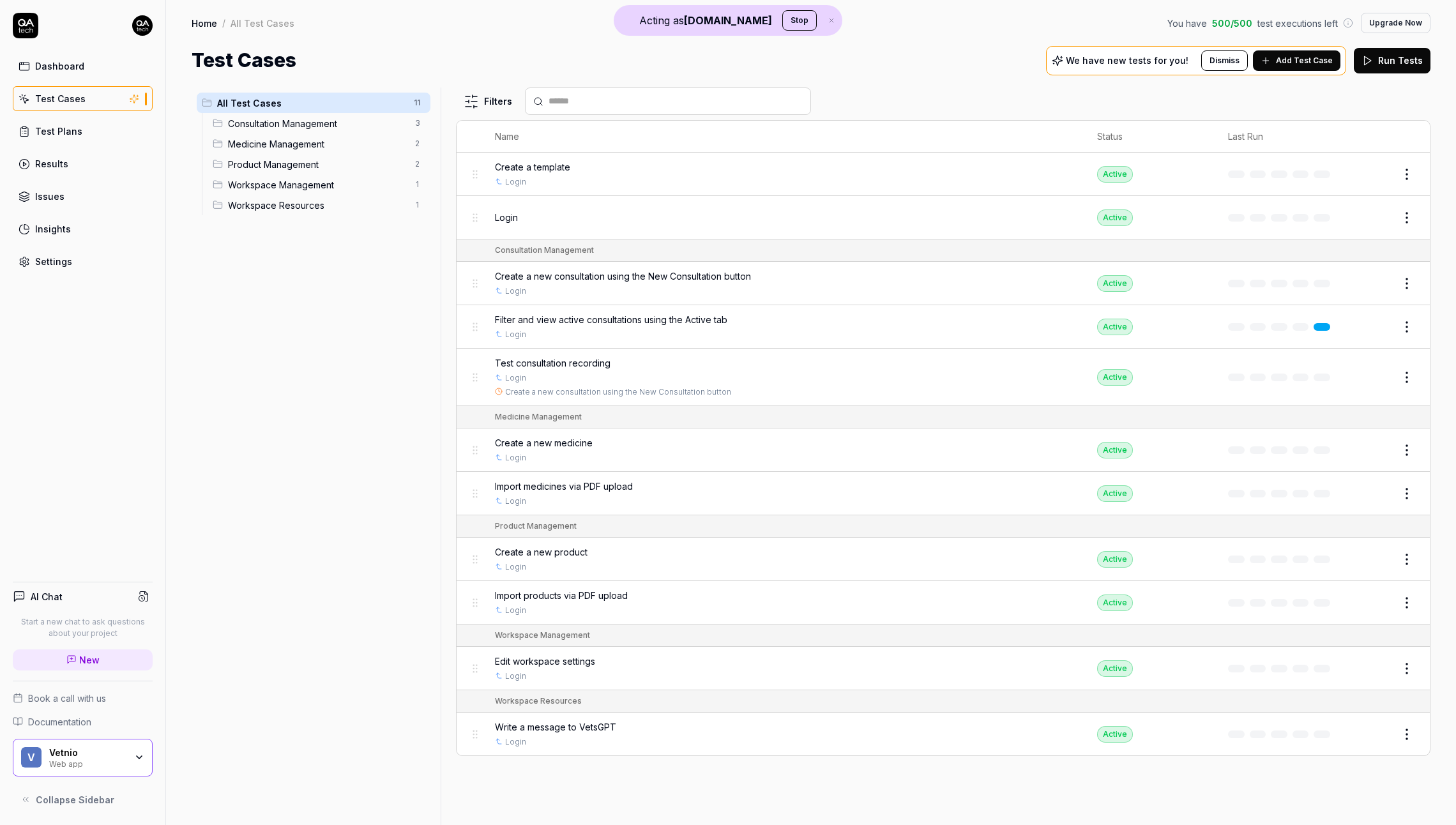
click at [99, 254] on link "Settings" at bounding box center [83, 261] width 140 height 25
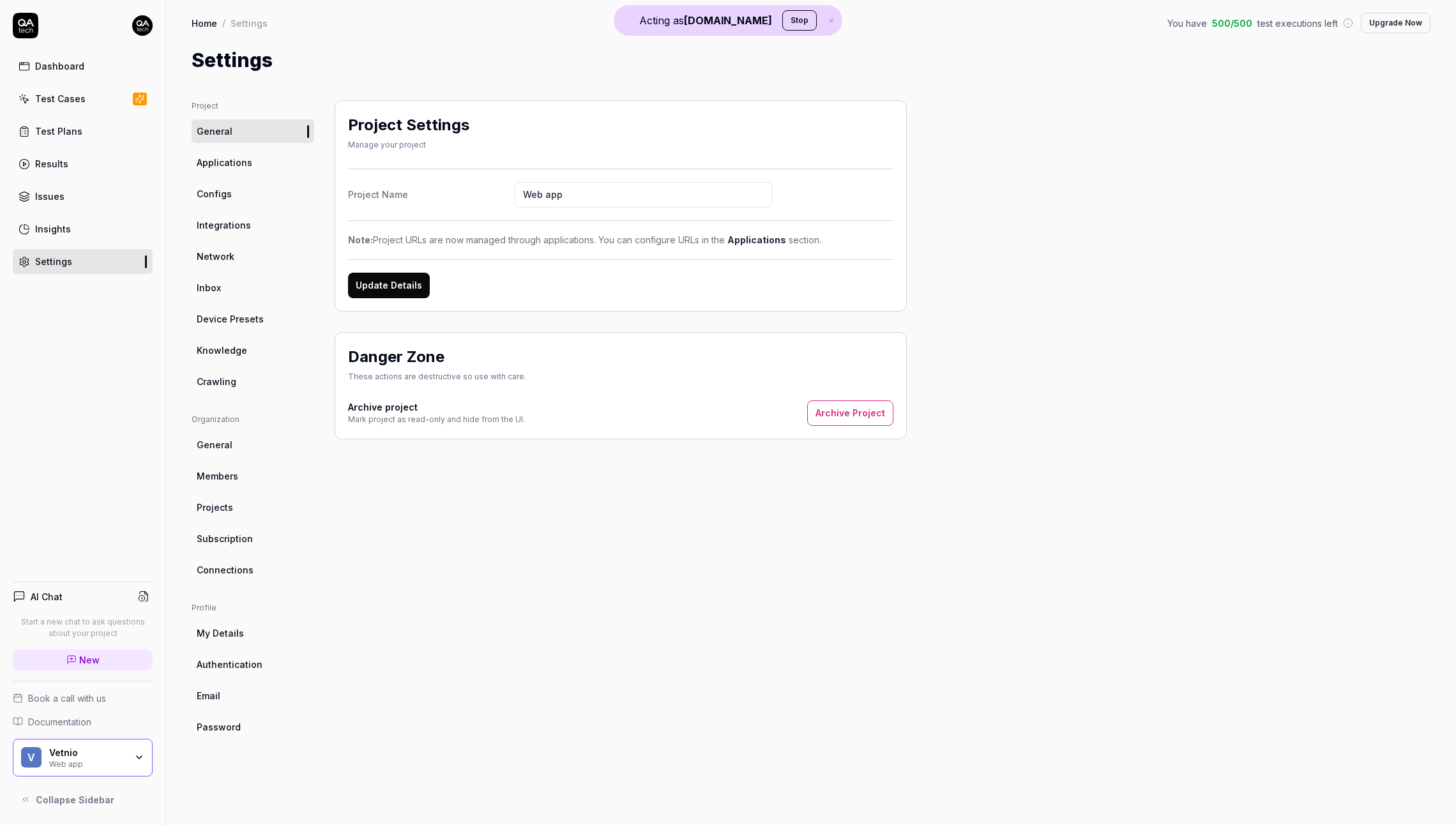
click at [236, 199] on link "Configs" at bounding box center [252, 194] width 123 height 23
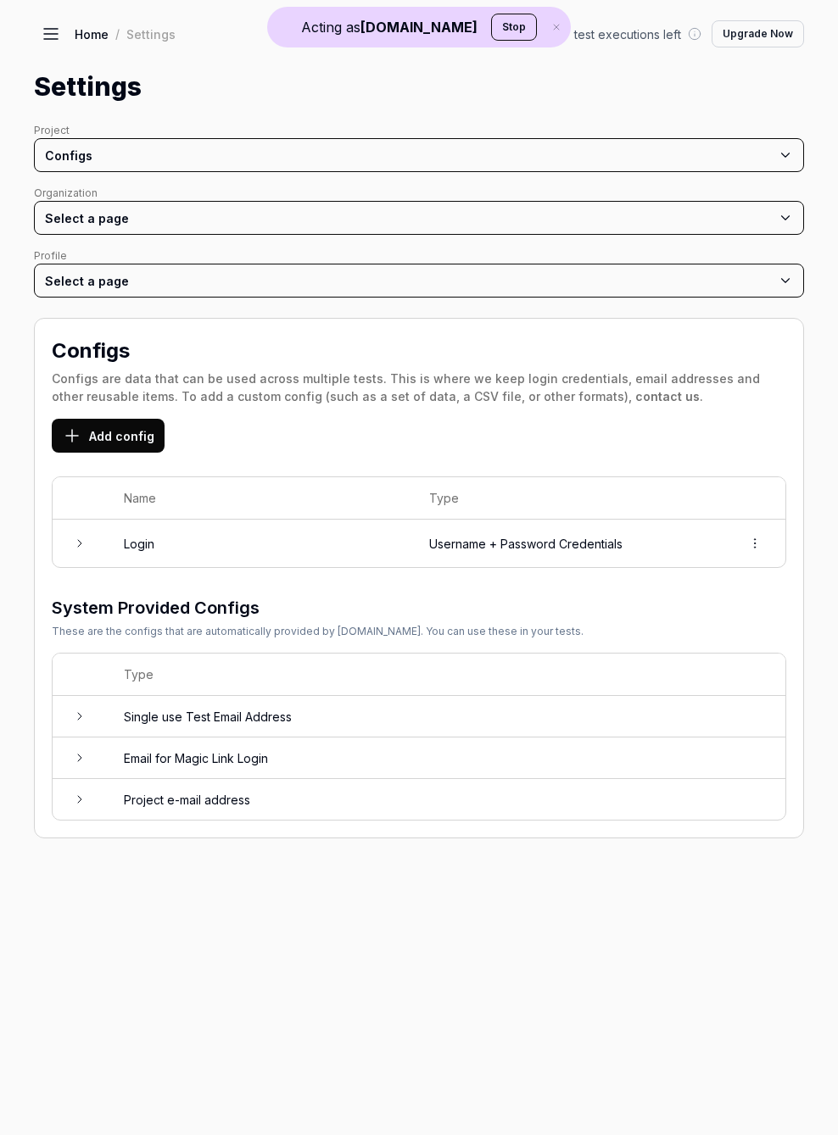
click at [75, 537] on icon at bounding box center [80, 544] width 14 height 14
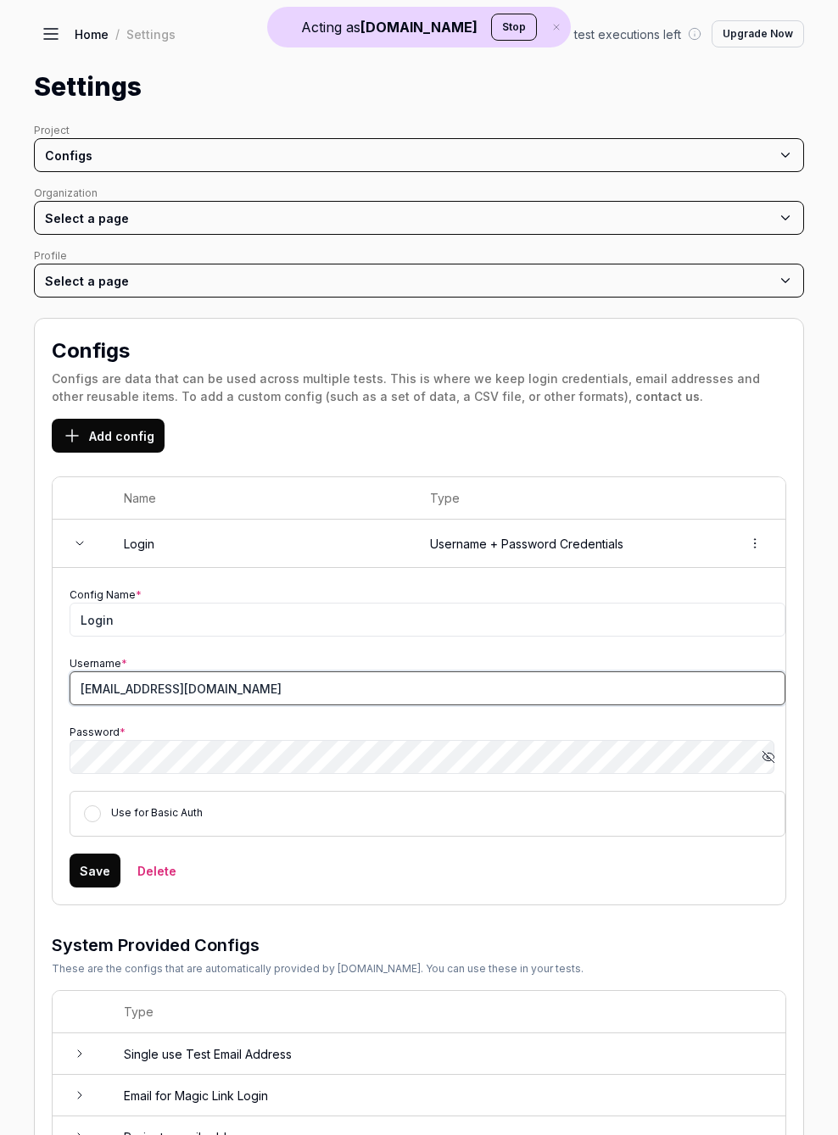
click at [109, 677] on input "test@test.com" at bounding box center [428, 688] width 716 height 34
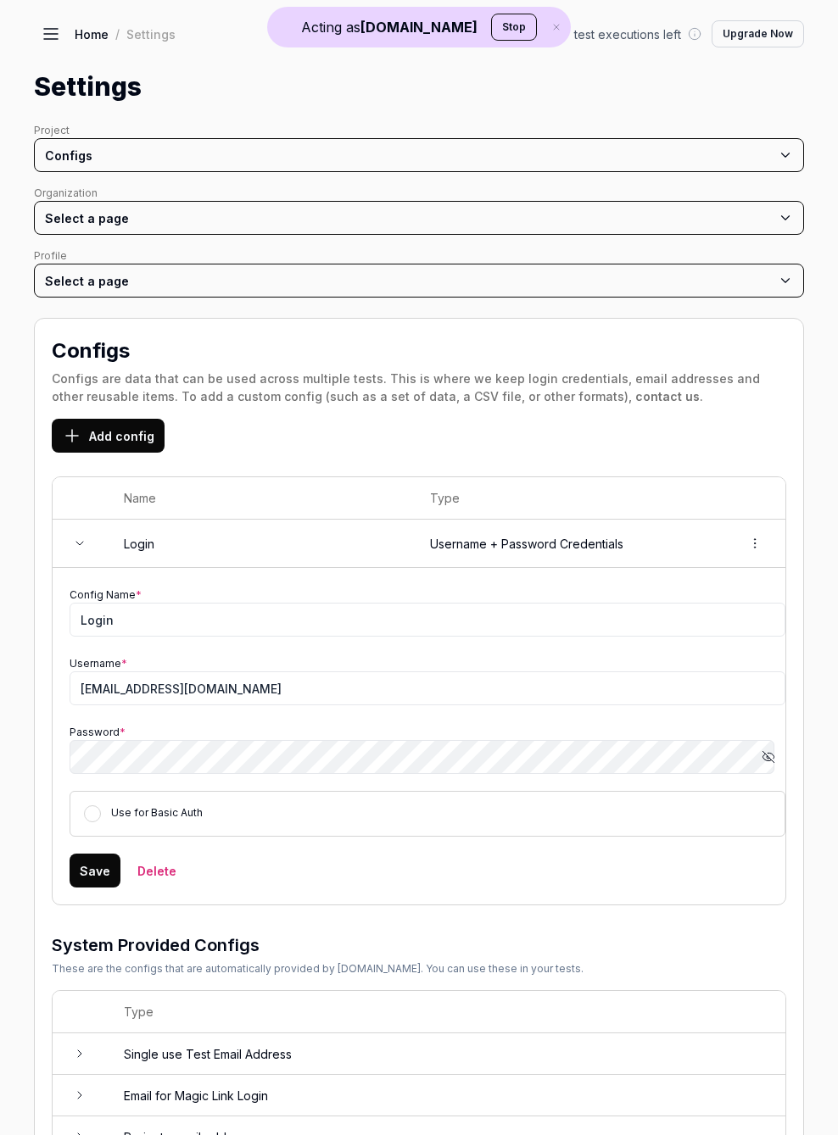
click at [759, 746] on button "Show password" at bounding box center [768, 757] width 34 height 34
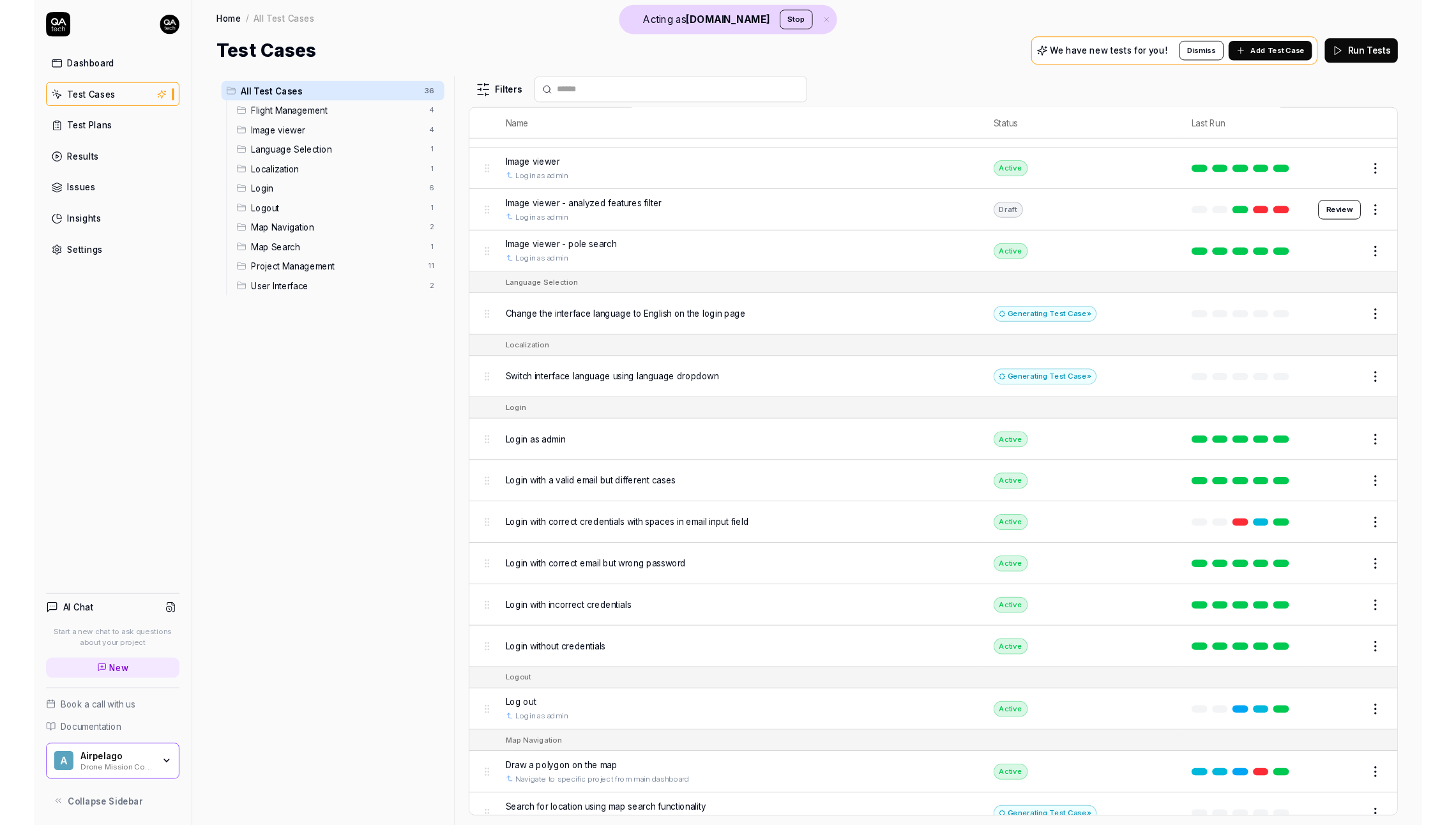
scroll to position [321, 0]
